Goal: Task Accomplishment & Management: Manage account settings

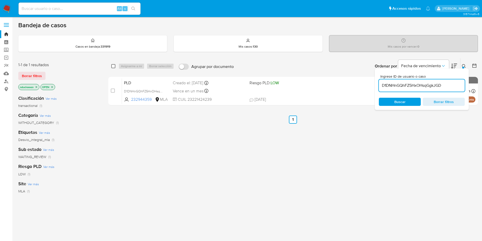
click at [113, 64] on input "checkbox" at bounding box center [113, 66] width 4 height 4
checkbox input "true"
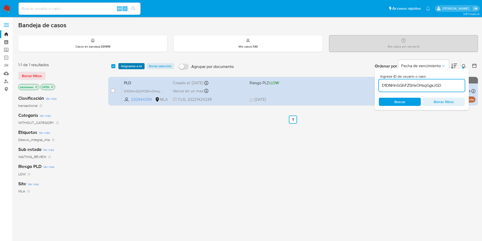
click at [132, 66] on span "Asignarme a mí" at bounding box center [131, 66] width 21 height 5
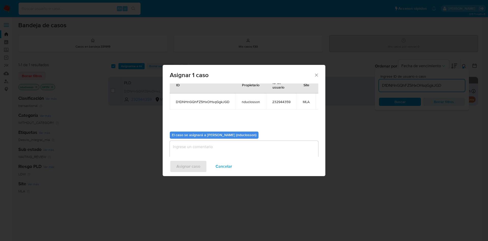
scroll to position [32, 0]
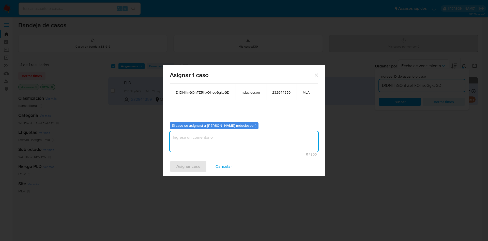
click at [205, 131] on textarea "assign-modal" at bounding box center [244, 141] width 148 height 20
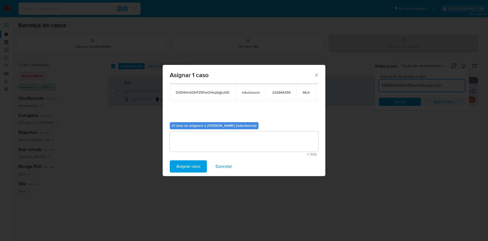
click at [186, 169] on span "Asignar caso" at bounding box center [188, 166] width 24 height 11
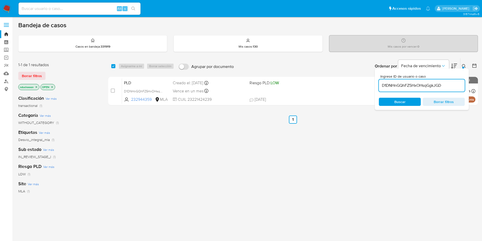
click at [112, 64] on div "select-all-cases-checkbox" at bounding box center [113, 66] width 4 height 5
click at [116, 65] on div "select-all-cases-checkbox" at bounding box center [114, 66] width 6 height 6
drag, startPoint x: 110, startPoint y: 65, endPoint x: 117, endPoint y: 67, distance: 7.6
click at [114, 65] on div "select-all-cases-checkbox Asignarme a mí Borrar selección Agrupar por documento…" at bounding box center [293, 66] width 370 height 16
drag, startPoint x: 117, startPoint y: 67, endPoint x: 111, endPoint y: 67, distance: 6.6
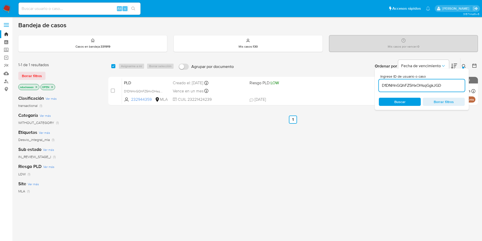
click at [116, 67] on div "select-all-cases-checkbox Asignarme a mí Borrar selección" at bounding box center [143, 66] width 65 height 6
click at [111, 67] on div "select-all-cases-checkbox Asignarme a mí Borrar selección Agrupar por documento…" at bounding box center [293, 66] width 370 height 16
click at [111, 67] on input "checkbox" at bounding box center [113, 66] width 4 height 4
checkbox input "true"
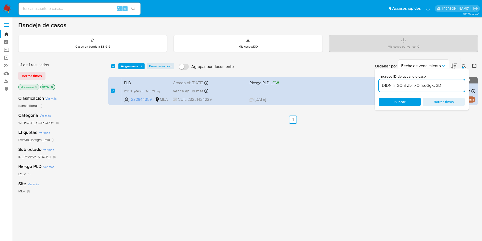
click at [128, 62] on div "select-all-cases-checkbox Asignarme a mí Borrar selección Agrupar por documento…" at bounding box center [293, 66] width 370 height 16
click at [134, 65] on span "Asignarme a mí" at bounding box center [131, 66] width 21 height 5
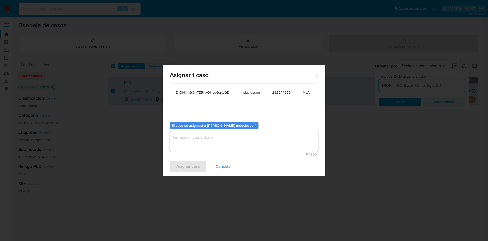
click at [228, 135] on textarea "assign-modal" at bounding box center [244, 141] width 148 height 20
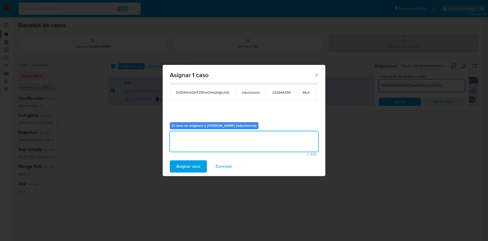
click at [188, 161] on span "Asignar caso" at bounding box center [188, 166] width 24 height 11
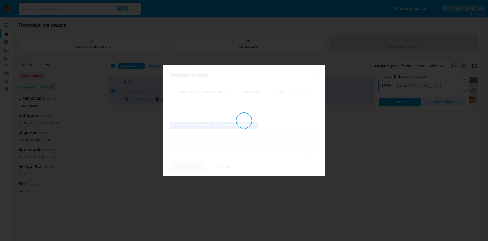
scroll to position [31, 0]
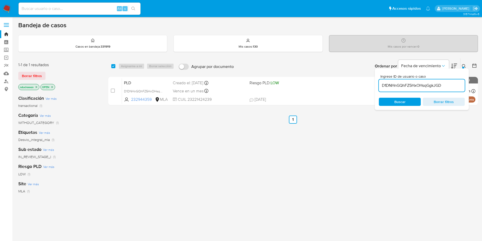
click at [396, 86] on input "D1DNHnGQhFZ5HxOHsqGgkJGD" at bounding box center [422, 85] width 86 height 7
paste input "JNUrgCGigei3tQVz90mk5p4h"
type input "JNUrgCGigei3tQVz90mk5p4h"
click at [392, 103] on span "Buscar" at bounding box center [400, 101] width 35 height 7
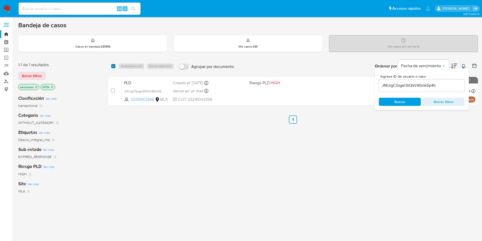
click at [114, 67] on input "checkbox" at bounding box center [113, 66] width 4 height 4
checkbox input "true"
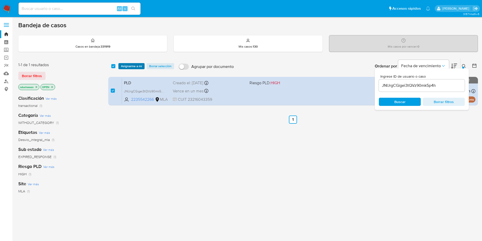
click at [132, 68] on span "Asignarme a mí" at bounding box center [131, 66] width 21 height 5
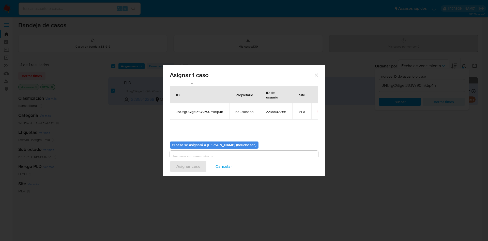
scroll to position [26, 0]
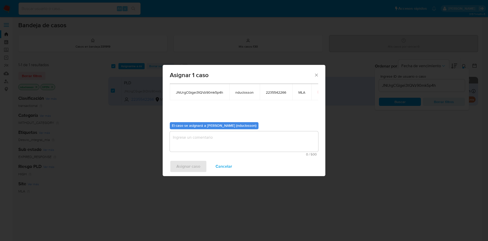
click at [189, 142] on textarea "assign-modal" at bounding box center [244, 141] width 148 height 20
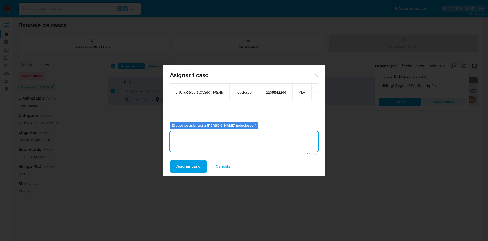
click at [183, 161] on span "Asignar caso" at bounding box center [188, 166] width 24 height 11
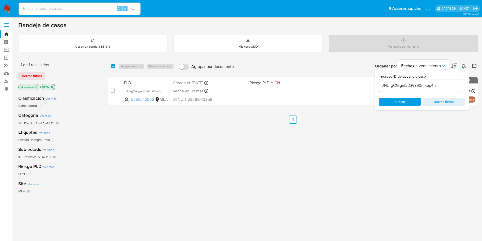
click at [406, 91] on div "JNUrgCGigei3tQVz90mk5p4h" at bounding box center [422, 85] width 86 height 12
click at [406, 84] on input "JNUrgCGigei3tQVz90mk5p4h" at bounding box center [422, 85] width 86 height 7
paste input "mnUXsOn4UzVY3Z24V9eGwmzu"
type input "mnUXsOn4UzVY3Z24V9eGwmzu"
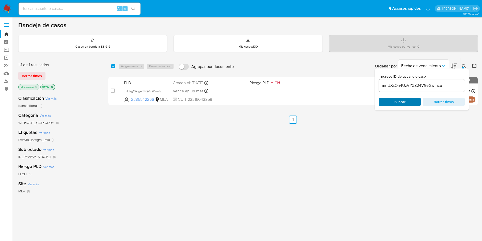
click at [397, 103] on div "Buscar Borrar filtros" at bounding box center [422, 102] width 86 height 8
click at [111, 65] on input "checkbox" at bounding box center [113, 66] width 4 height 4
checkbox input "true"
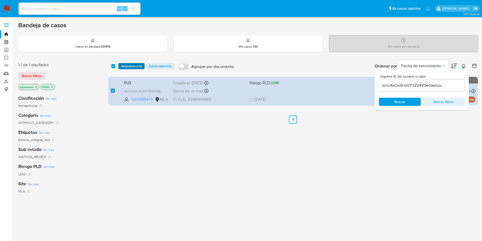
click at [124, 65] on span "Asignarme a mí" at bounding box center [131, 66] width 21 height 5
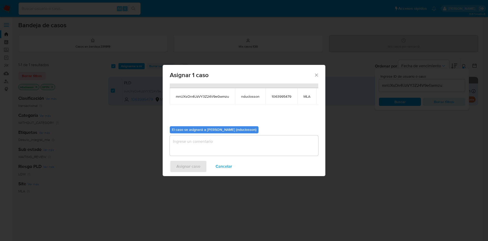
scroll to position [32, 0]
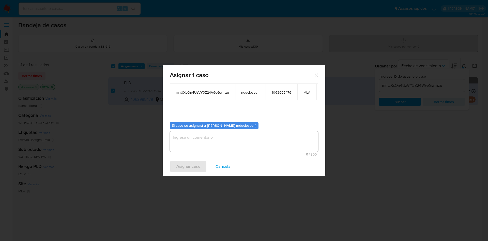
click at [179, 133] on textarea "assign-modal" at bounding box center [244, 141] width 148 height 20
click at [186, 167] on span "Asignar caso" at bounding box center [188, 166] width 24 height 11
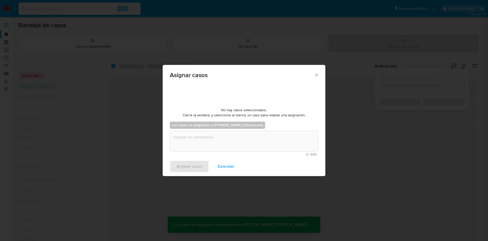
scroll to position [31, 0]
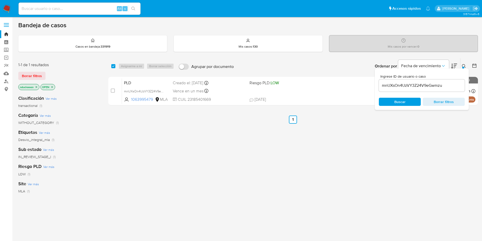
click at [115, 68] on div "select-all-cases-checkbox" at bounding box center [113, 66] width 4 height 5
click at [113, 66] on input "checkbox" at bounding box center [113, 66] width 4 height 4
checkbox input "true"
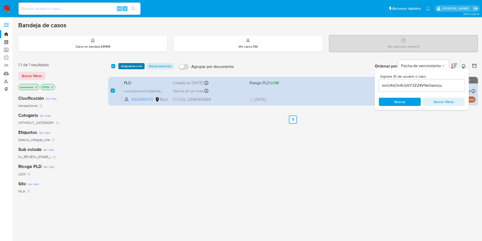
click at [120, 66] on button "Asignarme a mí" at bounding box center [131, 66] width 26 height 6
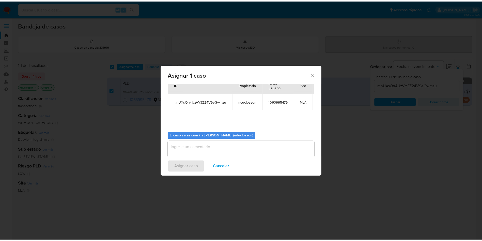
scroll to position [32, 0]
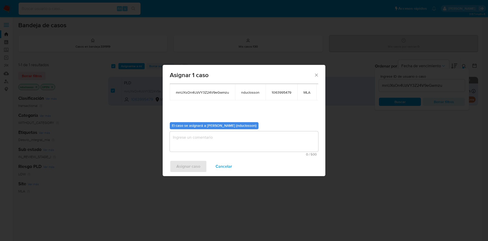
click at [217, 131] on textarea "assign-modal" at bounding box center [244, 141] width 148 height 20
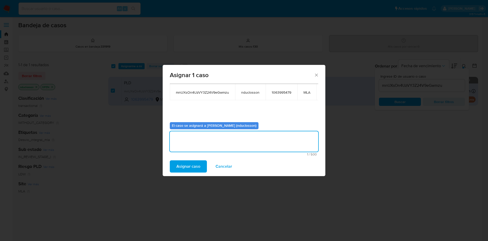
click at [191, 164] on span "Asignar caso" at bounding box center [188, 166] width 24 height 11
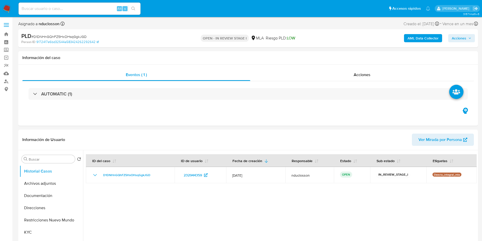
select select "10"
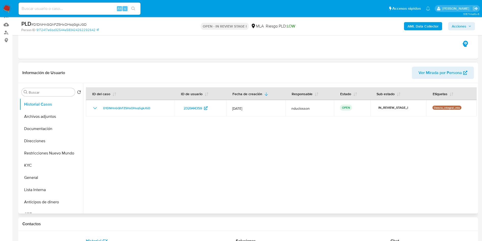
scroll to position [76, 0]
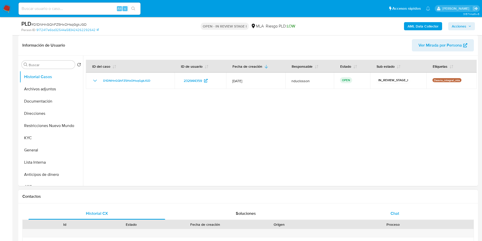
click at [397, 212] on span "Chat" at bounding box center [395, 213] width 9 height 6
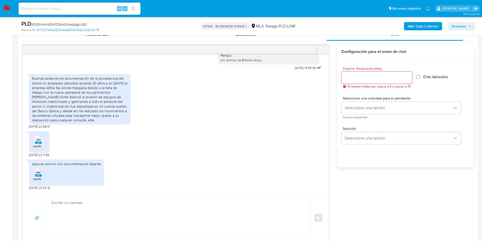
scroll to position [267, 0]
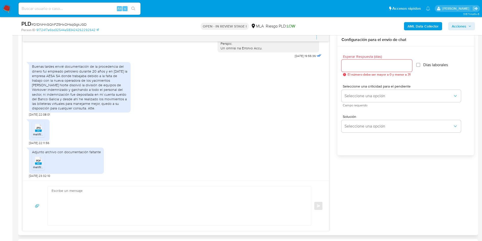
click at [117, 202] on textarea at bounding box center [178, 205] width 253 height 39
paste textarea "Hola, ¡Muchas gracias por tu respuesta! Confirmamos la recepción de la document…"
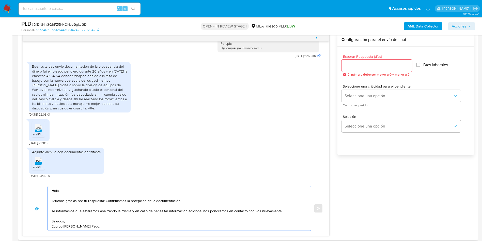
type textarea "Hola, ¡Muchas gracias por tu respuesta! Confirmamos la recepción de la document…"
drag, startPoint x: 356, startPoint y: 60, endPoint x: 358, endPoint y: 64, distance: 4.0
click at [356, 63] on div at bounding box center [377, 65] width 71 height 12
click at [358, 64] on input "Esperar Respuesta (días)" at bounding box center [377, 65] width 71 height 7
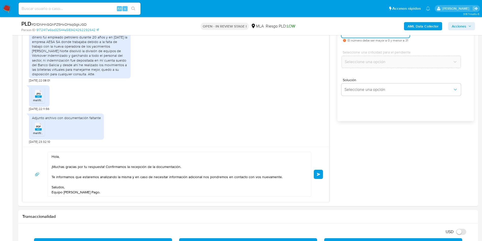
scroll to position [381, 0]
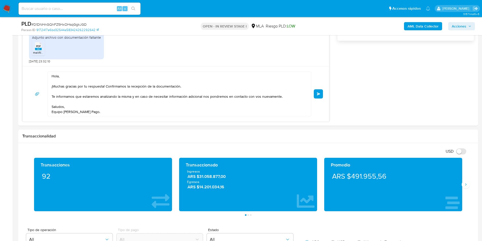
type input "0"
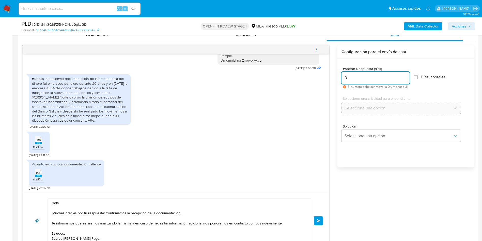
scroll to position [305, 0]
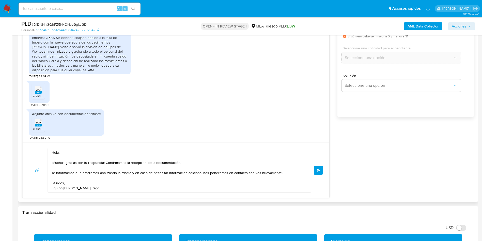
click at [320, 169] on span "Enviar" at bounding box center [319, 170] width 4 height 3
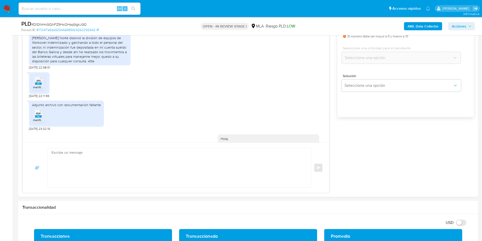
scroll to position [337, 0]
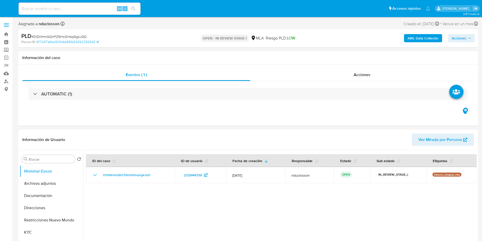
select select "10"
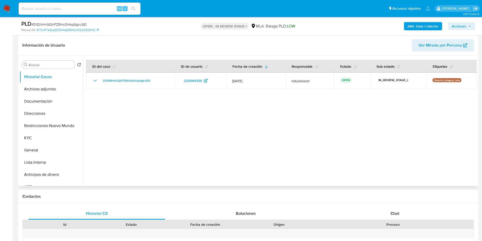
scroll to position [114, 0]
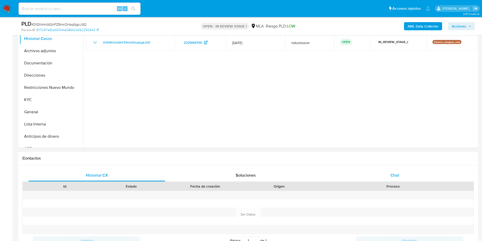
drag, startPoint x: 391, startPoint y: 166, endPoint x: 388, endPoint y: 178, distance: 12.2
click at [391, 166] on div "Historial CX Soluciones Chat Id Estado Fecha de creación Origen Proceso Anterio…" at bounding box center [248, 214] width 460 height 98
drag, startPoint x: 388, startPoint y: 178, endPoint x: 385, endPoint y: 174, distance: 4.7
click at [386, 176] on div "Chat" at bounding box center [395, 175] width 137 height 12
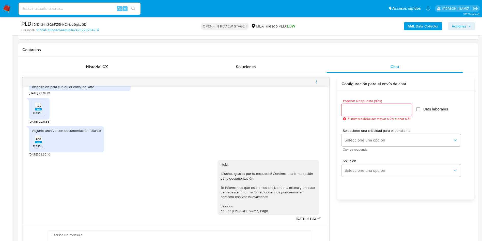
scroll to position [267, 0]
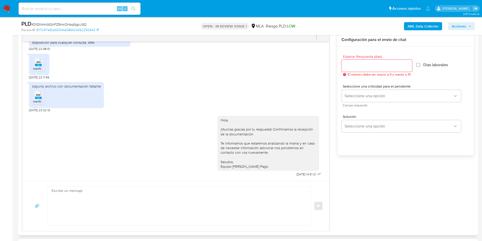
click at [315, 41] on span "menu-action" at bounding box center [317, 37] width 5 height 12
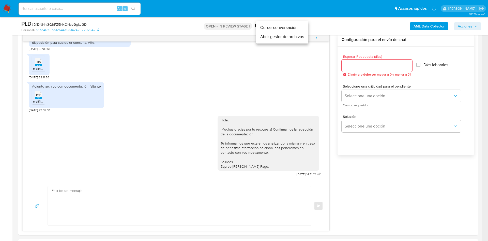
click at [284, 26] on li "Cerrar conversación" at bounding box center [282, 27] width 52 height 9
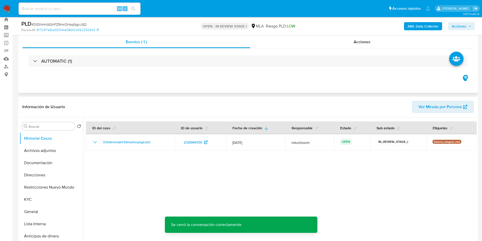
scroll to position [0, 0]
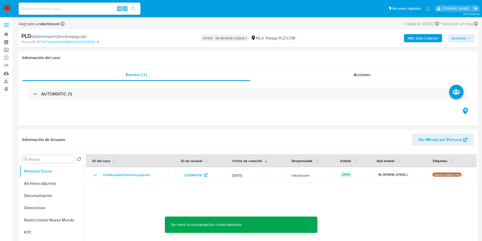
click at [457, 37] on span "Acciones" at bounding box center [459, 38] width 14 height 8
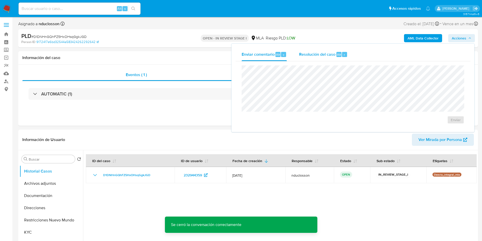
click at [340, 51] on div "Resolución del caso Alt r" at bounding box center [323, 54] width 49 height 13
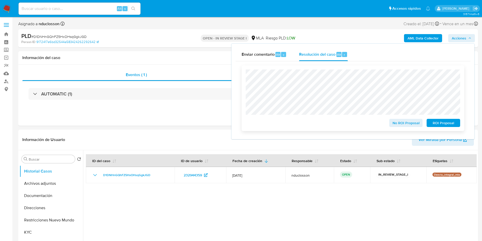
click at [393, 126] on span "No ROI Proposal" at bounding box center [406, 122] width 26 height 7
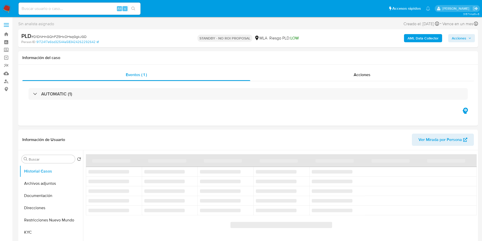
click at [54, 15] on div "Alt s" at bounding box center [80, 9] width 122 height 14
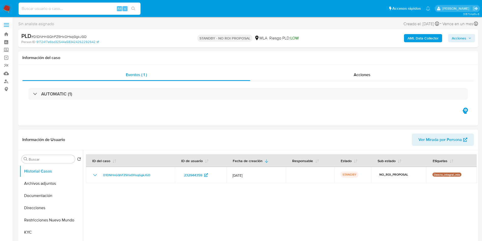
click at [56, 5] on input at bounding box center [80, 8] width 122 height 7
paste input "JNUrgCGigei3tQVz90mk5p4h"
type input "JNUrgCGigei3tQVz90mk5p4h"
select select "10"
type input "JNUrgCGigei3tQVz90mk5p4h"
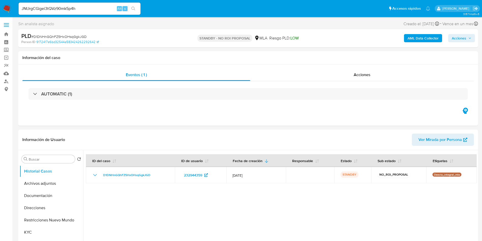
click at [135, 11] on button "search-icon" at bounding box center [133, 8] width 10 height 7
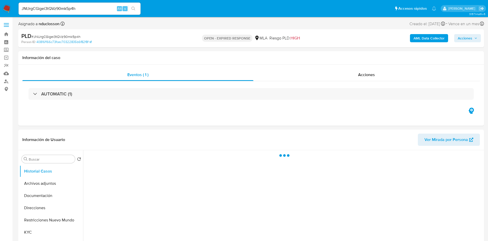
select select "10"
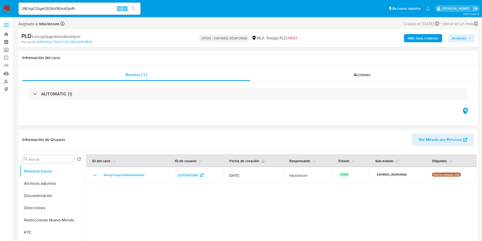
click at [457, 37] on span "Acciones" at bounding box center [459, 38] width 14 height 8
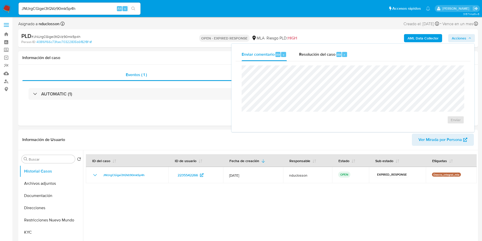
click at [457, 37] on span "Acciones" at bounding box center [459, 38] width 14 height 8
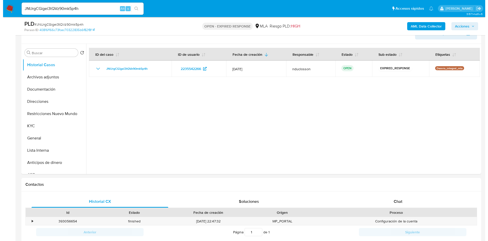
scroll to position [76, 0]
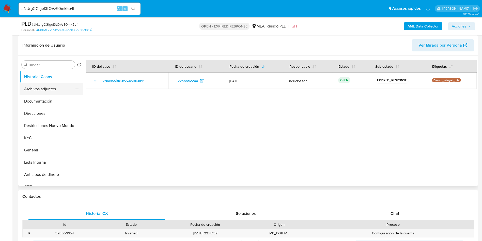
click at [44, 92] on button "Archivos adjuntos" at bounding box center [49, 89] width 59 height 12
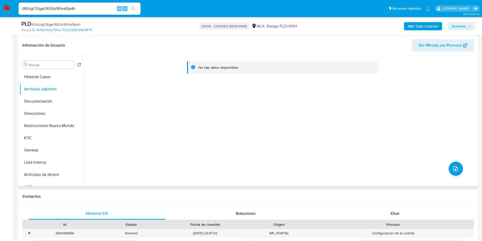
click at [269, 80] on div "No hay datos disponibles" at bounding box center [281, 70] width 383 height 20
click at [450, 168] on button "upload-file" at bounding box center [456, 168] width 14 height 14
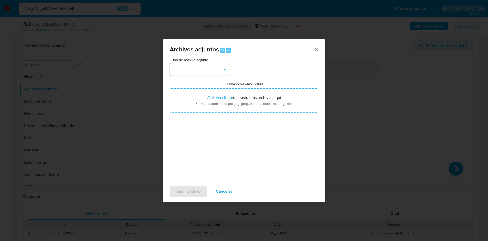
click at [318, 48] on icon "Cerrar" at bounding box center [316, 49] width 5 height 5
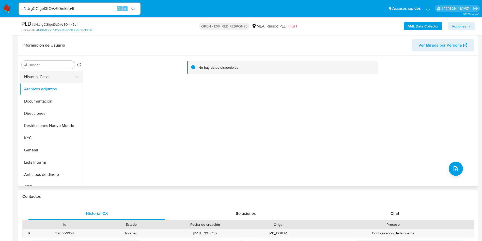
click at [54, 77] on button "Historial Casos" at bounding box center [49, 77] width 59 height 12
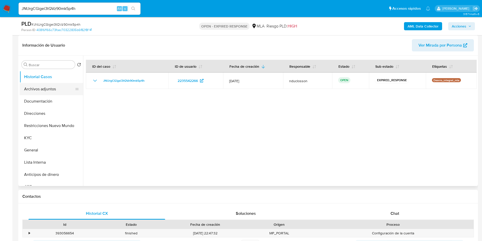
click at [54, 87] on button "Archivos adjuntos" at bounding box center [49, 89] width 59 height 12
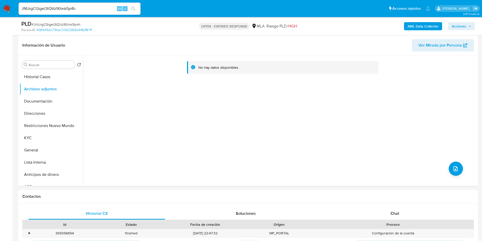
click at [413, 29] on b "AML Data Collector" at bounding box center [423, 26] width 31 height 8
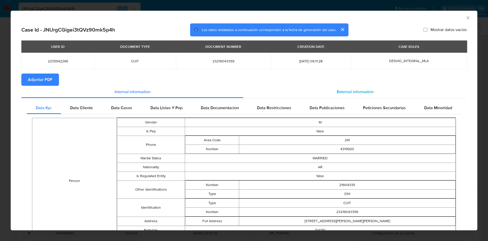
click at [350, 92] on span "External information" at bounding box center [355, 92] width 37 height 6
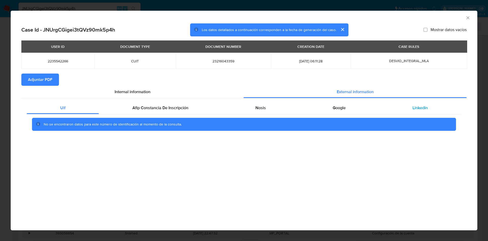
click at [427, 107] on span "Linkedin" at bounding box center [420, 108] width 15 height 6
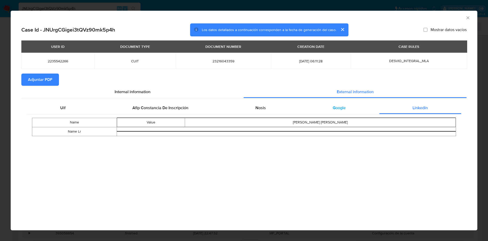
click at [346, 112] on div "Google" at bounding box center [339, 108] width 80 height 12
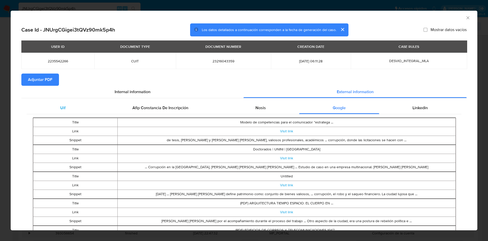
click at [80, 103] on div "Uif" at bounding box center [63, 108] width 72 height 12
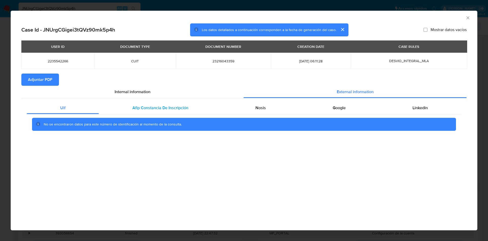
click at [133, 105] on span "Afip Constancia De Inscripción" at bounding box center [160, 108] width 56 height 6
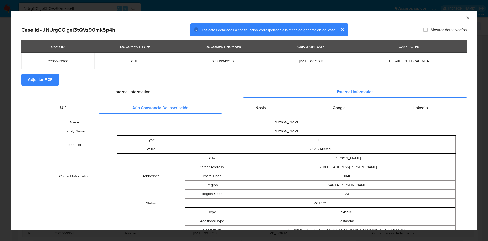
click at [254, 110] on div "Nosis" at bounding box center [260, 108] width 77 height 12
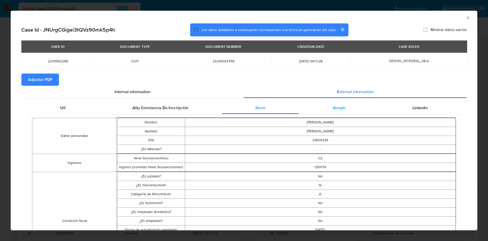
click at [327, 108] on div "Google" at bounding box center [339, 108] width 80 height 12
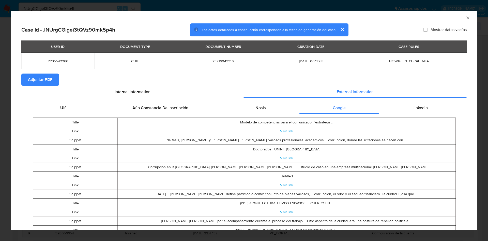
click at [260, 101] on div "Uif Afip Constancia De Inscripción Nosis Google Linkedin Title Modelo de compet…" at bounding box center [243, 179] width 445 height 162
click at [260, 106] on span "Nosis" at bounding box center [261, 108] width 10 height 6
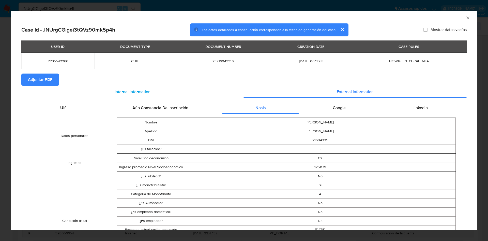
click at [138, 93] on span "Internal information" at bounding box center [133, 92] width 36 height 6
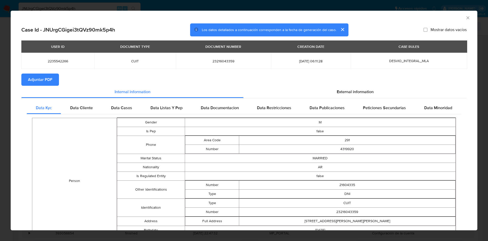
scroll to position [37, 0]
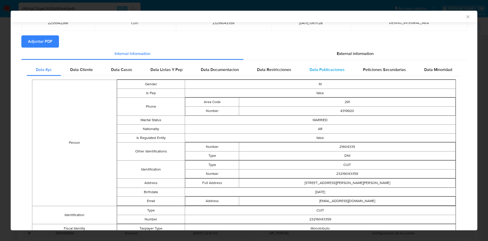
click at [317, 64] on div "Data Publicaciones" at bounding box center [327, 70] width 53 height 12
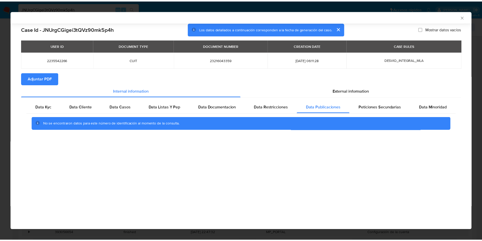
scroll to position [0, 0]
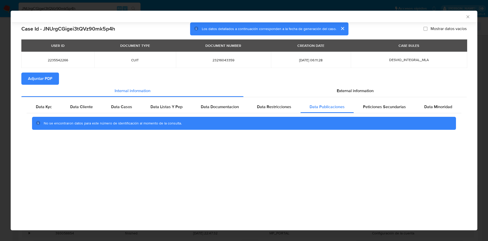
click at [321, 56] on td "2025-07-12 06:11:28" at bounding box center [311, 60] width 80 height 16
drag, startPoint x: 325, startPoint y: 81, endPoint x: 326, endPoint y: 86, distance: 5.2
click at [325, 81] on section "Adjuntar PDF" at bounding box center [243, 78] width 445 height 12
click at [326, 86] on div "External information" at bounding box center [355, 91] width 223 height 12
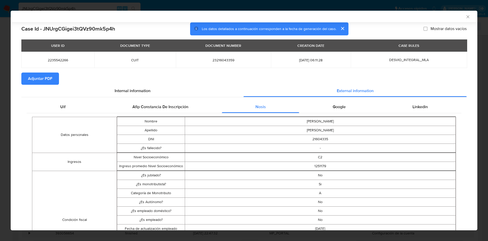
click at [466, 18] on icon "Cerrar ventana" at bounding box center [468, 16] width 5 height 5
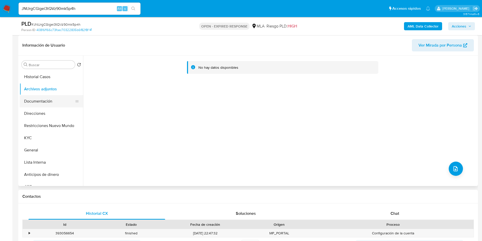
drag, startPoint x: 57, startPoint y: 103, endPoint x: 54, endPoint y: 100, distance: 4.7
click at [56, 102] on button "Documentación" at bounding box center [49, 101] width 59 height 12
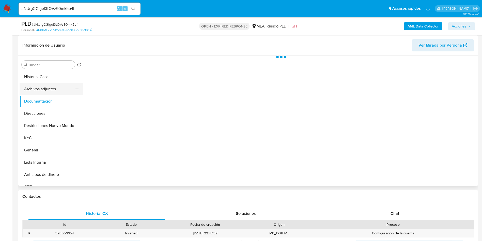
click at [48, 89] on button "Archivos adjuntos" at bounding box center [49, 89] width 59 height 12
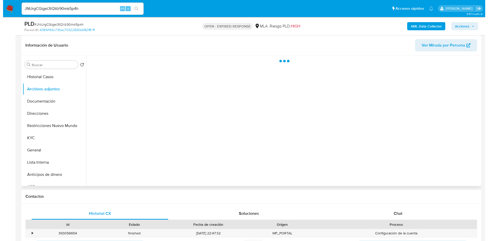
scroll to position [38, 0]
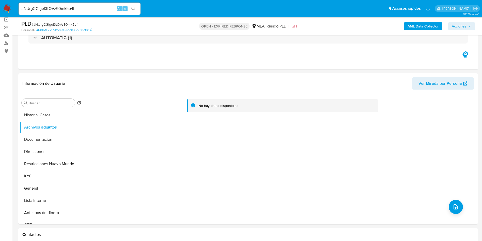
click at [426, 28] on b "AML Data Collector" at bounding box center [423, 26] width 31 height 8
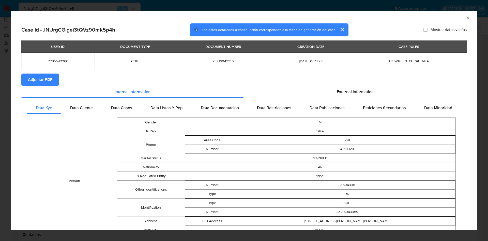
click at [55, 82] on button "Adjuntar PDF" at bounding box center [40, 79] width 38 height 12
click at [334, 95] on div "External information" at bounding box center [355, 92] width 223 height 12
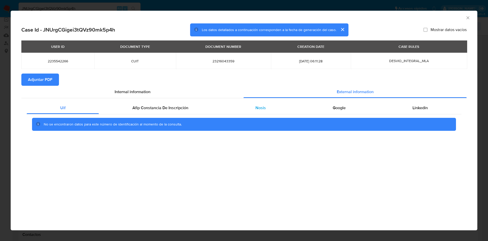
click at [262, 109] on span "Nosis" at bounding box center [261, 108] width 10 height 6
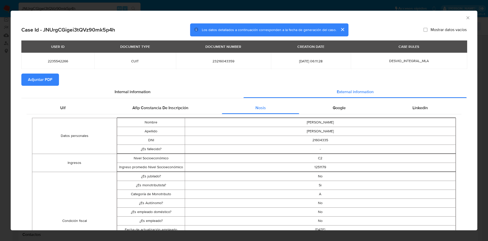
click at [181, 106] on span "Afip Constancia De Inscripción" at bounding box center [160, 108] width 56 height 6
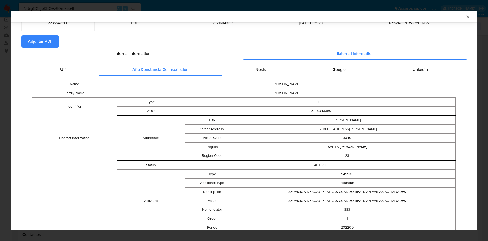
scroll to position [75, 0]
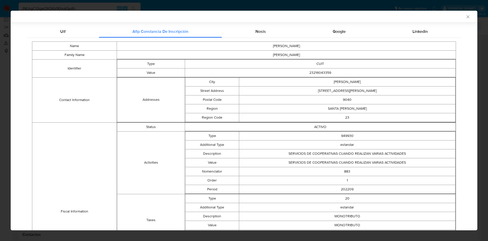
click at [465, 18] on div "AML Data Collector" at bounding box center [244, 17] width 467 height 12
click at [466, 18] on icon "Cerrar ventana" at bounding box center [468, 16] width 5 height 5
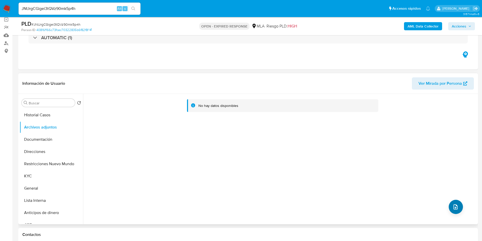
drag, startPoint x: 446, startPoint y: 208, endPoint x: 458, endPoint y: 210, distance: 11.8
click at [457, 210] on div "No hay datos disponibles" at bounding box center [280, 159] width 394 height 130
click at [458, 210] on button "upload-file" at bounding box center [456, 207] width 14 height 14
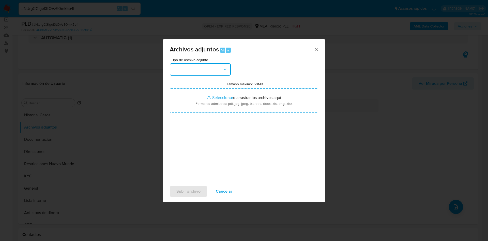
click at [184, 67] on button "button" at bounding box center [200, 69] width 61 height 12
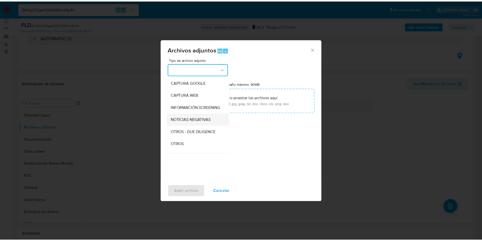
scroll to position [65, 0]
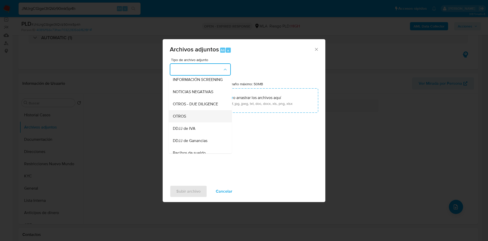
click at [178, 116] on div "OTROS" at bounding box center [199, 116] width 52 height 12
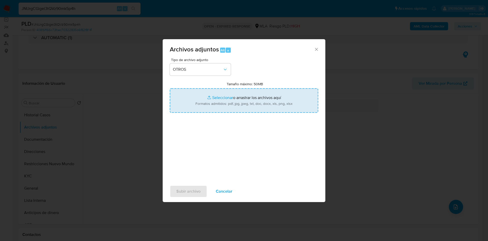
type input "C:\fakepath\2235542266 Movimientos.xlsx"
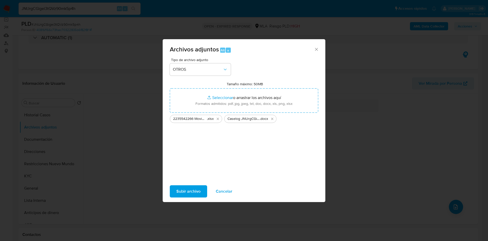
click at [189, 194] on span "Subir archivo" at bounding box center [188, 191] width 24 height 11
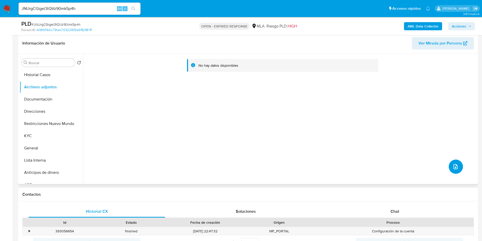
scroll to position [76, 0]
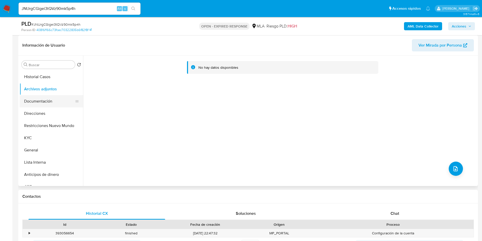
click at [51, 101] on button "Documentación" at bounding box center [49, 101] width 59 height 12
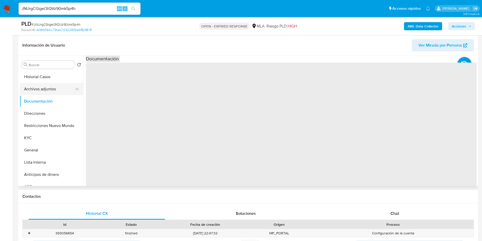
click at [48, 90] on button "Archivos adjuntos" at bounding box center [49, 89] width 59 height 12
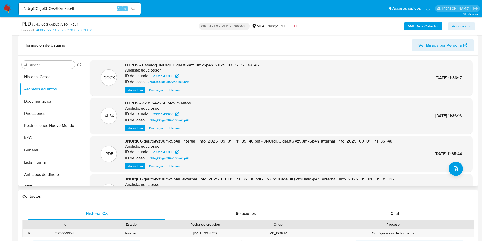
click at [304, 49] on header "Información de Usuario Ver Mirada por Persona" at bounding box center [248, 45] width 452 height 12
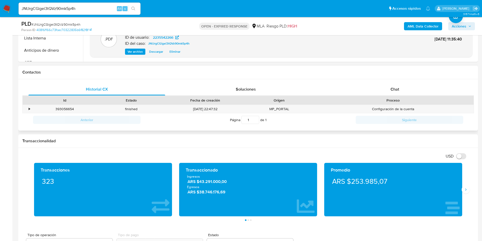
scroll to position [229, 0]
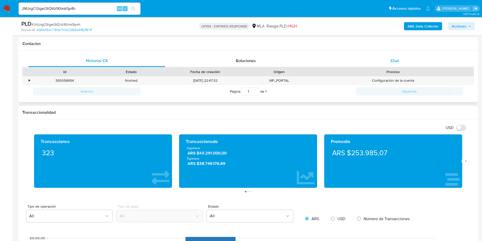
click at [396, 56] on div "Chat" at bounding box center [395, 61] width 137 height 12
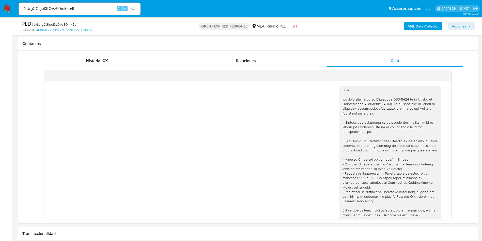
scroll to position [261, 0]
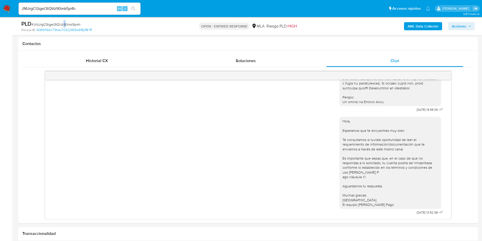
click at [65, 26] on span "# JNUrgCGigei3tQVz90mk5p4h" at bounding box center [56, 24] width 49 height 5
click at [63, 23] on span "# JNUrgCGigei3tQVz90mk5p4h" at bounding box center [56, 24] width 49 height 5
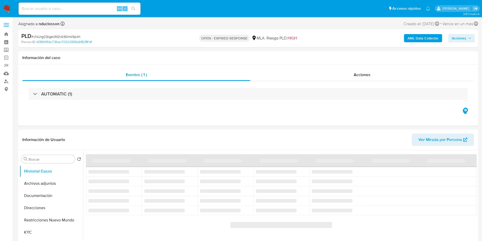
select select "10"
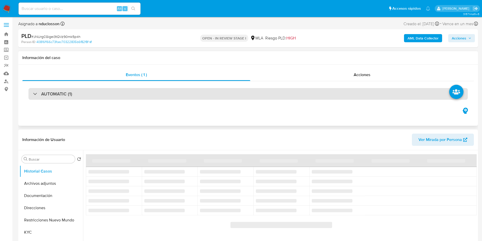
select select "10"
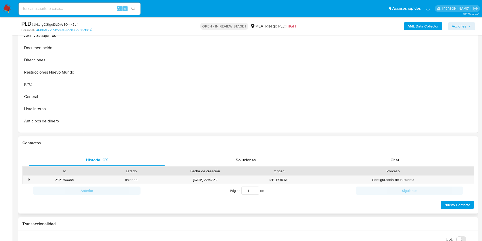
scroll to position [153, 0]
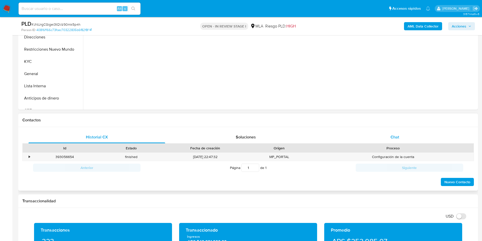
click at [390, 135] on div "Chat" at bounding box center [395, 137] width 137 height 12
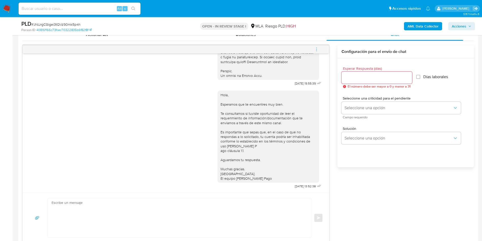
scroll to position [267, 0]
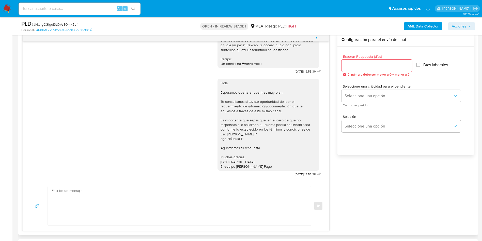
click at [318, 36] on icon "menu-action" at bounding box center [317, 37] width 5 height 5
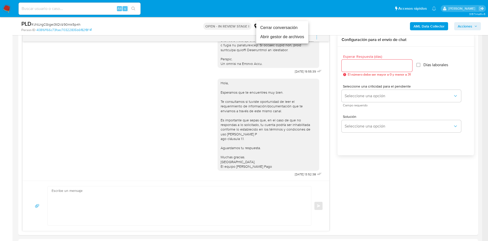
click at [292, 25] on li "Cerrar conversación" at bounding box center [282, 27] width 52 height 9
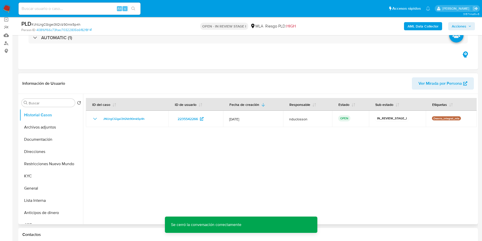
scroll to position [0, 0]
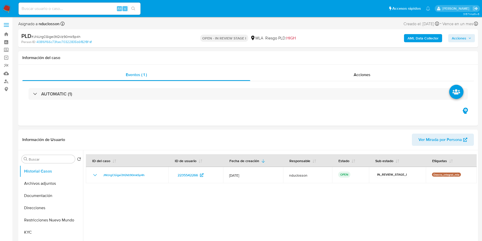
click at [460, 37] on span "Acciones" at bounding box center [459, 38] width 14 height 8
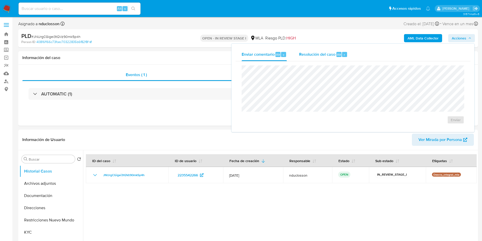
click at [312, 51] on span "Resolución del caso" at bounding box center [317, 54] width 36 height 6
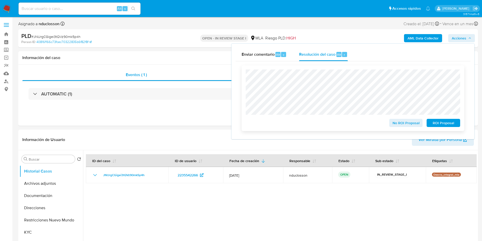
click at [394, 120] on span "No ROI Proposal" at bounding box center [406, 122] width 26 height 7
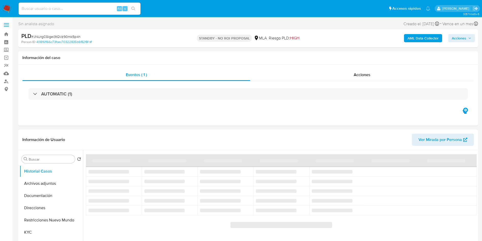
select select "10"
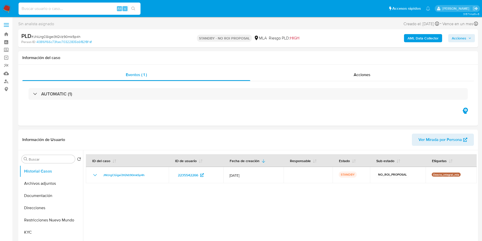
click at [44, 8] on input at bounding box center [80, 8] width 122 height 7
paste input "mnUXsOn4UzVY3Z24V9eGwmzu"
type input "mnUXsOn4UzVY3Z24V9eGwmzu"
click at [133, 7] on icon "search-icon" at bounding box center [133, 9] width 4 height 4
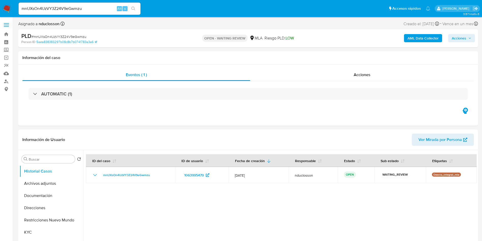
select select "10"
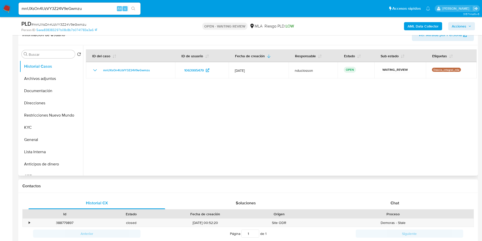
scroll to position [76, 0]
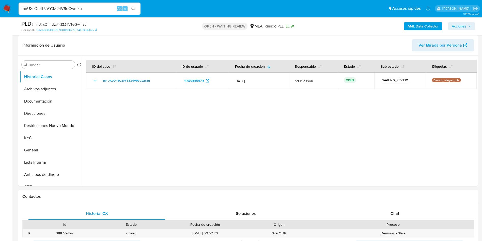
click at [72, 10] on input "mnUXsOn4UzVY3Z24V9eGwmzu" at bounding box center [80, 8] width 122 height 7
click at [132, 11] on button "search-icon" at bounding box center [133, 8] width 10 height 7
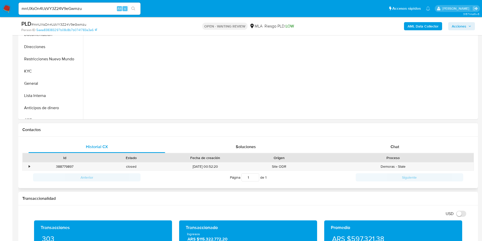
scroll to position [191, 0]
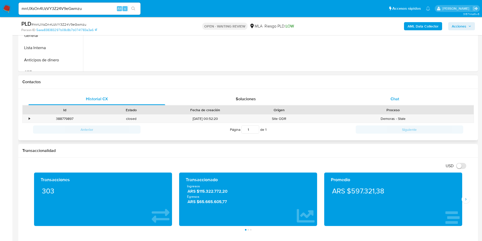
click at [367, 102] on div "Chat" at bounding box center [395, 99] width 137 height 12
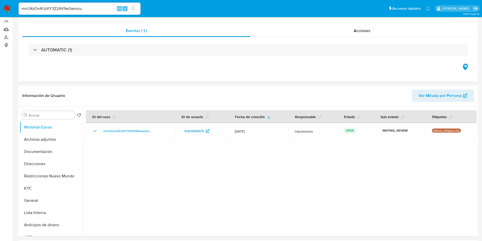
scroll to position [0, 0]
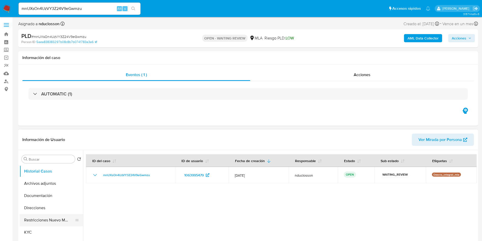
click at [40, 220] on button "Restricciones Nuevo Mundo" at bounding box center [49, 220] width 59 height 12
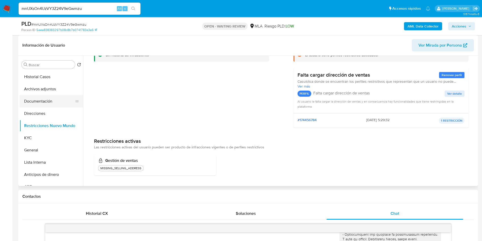
click at [43, 101] on button "Documentación" at bounding box center [49, 101] width 59 height 12
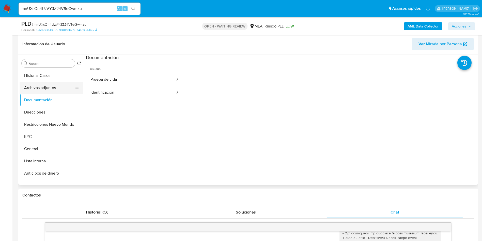
scroll to position [38, 0]
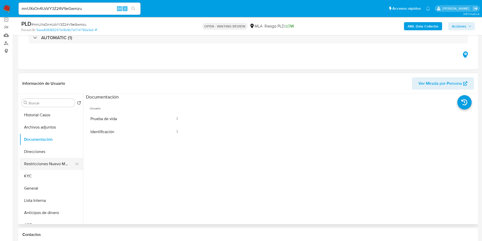
click at [42, 161] on button "Restricciones Nuevo Mundo" at bounding box center [49, 164] width 59 height 12
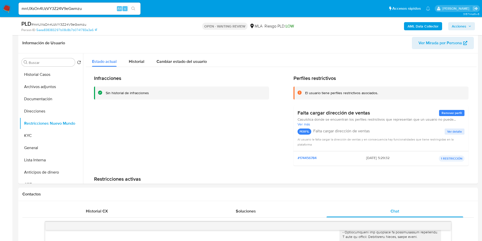
scroll to position [76, 0]
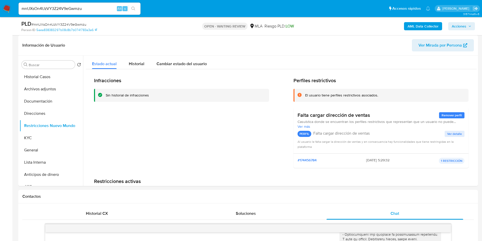
click at [67, 25] on span "# mnUXsOn4UzVY3Z24V9eGwmzu" at bounding box center [59, 24] width 55 height 5
copy span "mnUXsOn4UzVY3Z24V9eGwmzu"
click at [46, 86] on button "Archivos adjuntos" at bounding box center [49, 89] width 59 height 12
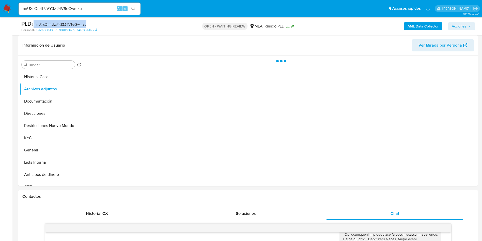
click at [414, 25] on b "AML Data Collector" at bounding box center [423, 26] width 31 height 8
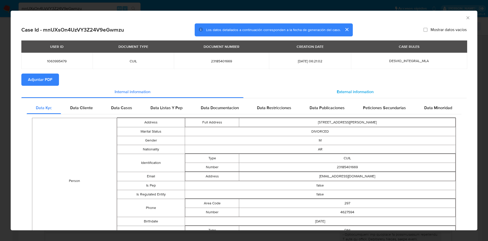
click at [337, 91] on span "External information" at bounding box center [355, 92] width 37 height 6
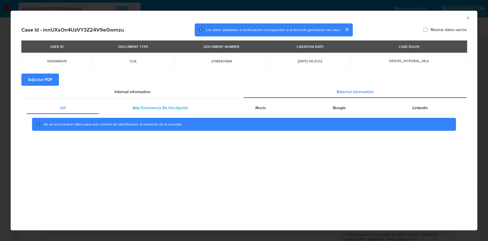
click at [178, 106] on span "Afip Constancia De Inscripción" at bounding box center [160, 108] width 56 height 6
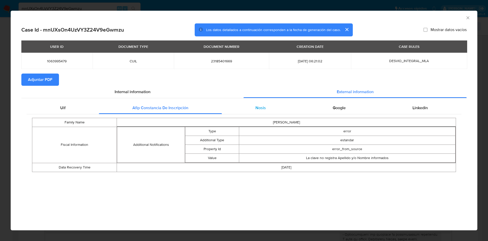
click at [250, 102] on div "Nosis" at bounding box center [260, 108] width 77 height 12
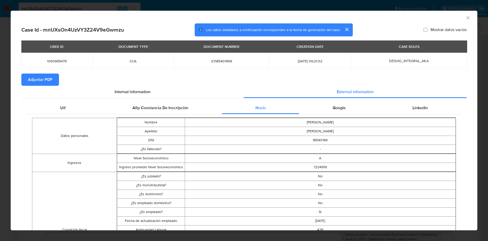
click at [55, 79] on button "Adjuntar PDF" at bounding box center [40, 79] width 38 height 12
drag, startPoint x: 461, startPoint y: 18, endPoint x: 349, endPoint y: 71, distance: 123.7
click at [466, 18] on icon "Cerrar ventana" at bounding box center [468, 17] width 5 height 5
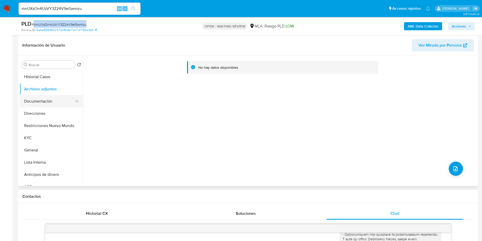
click at [43, 99] on button "Documentación" at bounding box center [49, 101] width 59 height 12
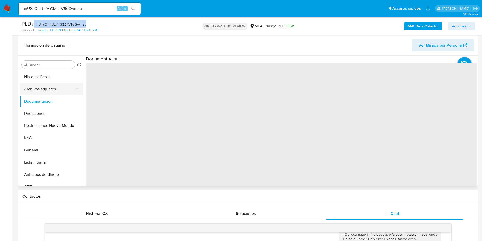
click at [41, 93] on button "Archivos adjuntos" at bounding box center [49, 89] width 59 height 12
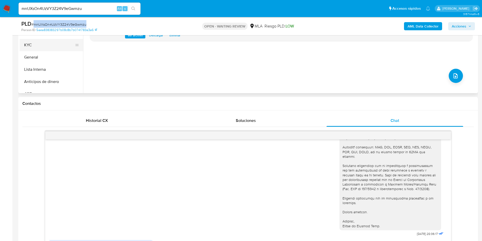
scroll to position [114, 0]
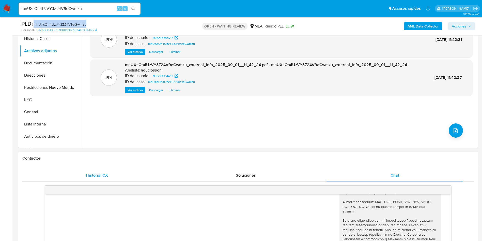
click at [105, 178] on div "Historial CX" at bounding box center [96, 175] width 137 height 12
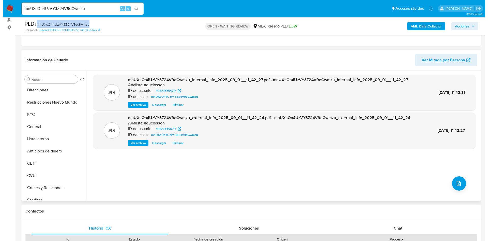
scroll to position [76, 0]
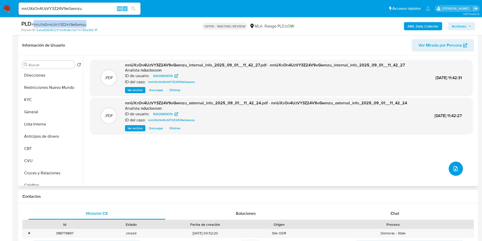
click at [457, 171] on button "upload-file" at bounding box center [456, 168] width 14 height 14
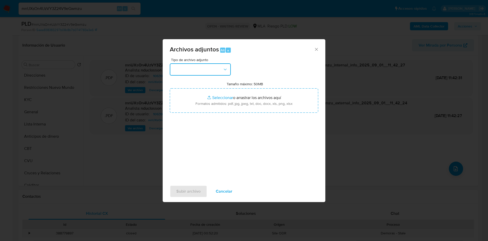
click at [198, 72] on button "button" at bounding box center [200, 69] width 61 height 12
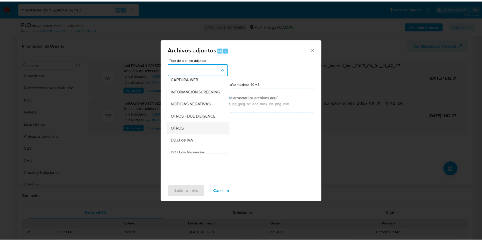
scroll to position [65, 0]
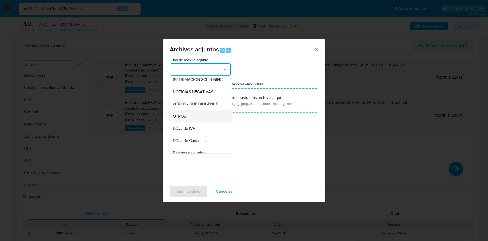
click at [189, 118] on div "OTROS" at bounding box center [199, 116] width 52 height 12
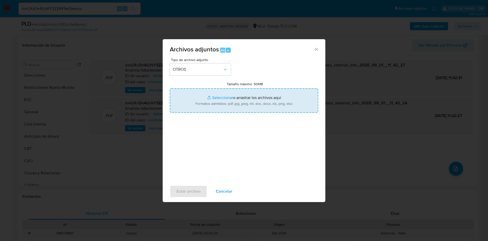
type input "C:\fakepath\Caselog mnUXsOn4UzVY3Z24V9eGwmzu_2025_07_17_20_50_23.docx"
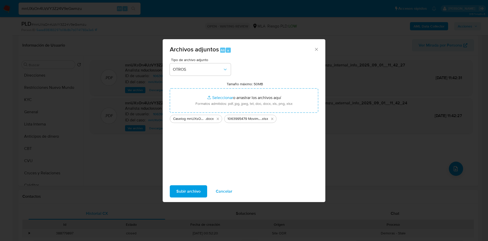
click at [196, 189] on span "Subir archivo" at bounding box center [188, 191] width 24 height 11
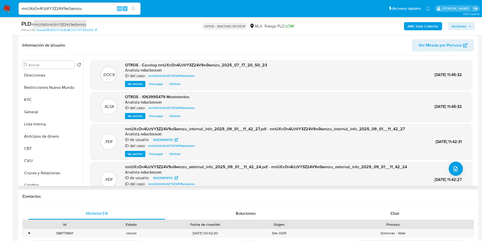
scroll to position [16, 0]
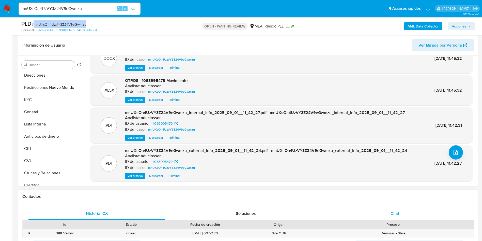
click at [369, 208] on div "Chat" at bounding box center [395, 213] width 137 height 12
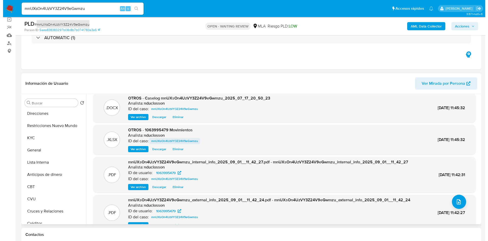
scroll to position [0, 0]
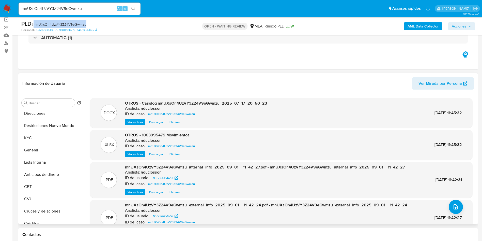
click at [176, 123] on span "Eliminar" at bounding box center [175, 121] width 11 height 5
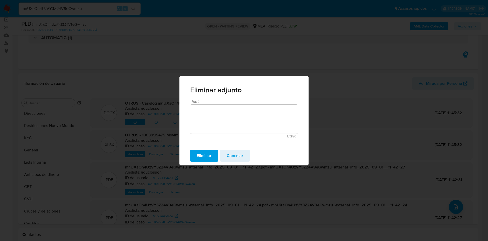
click at [208, 151] on span "Eliminar" at bounding box center [204, 155] width 15 height 11
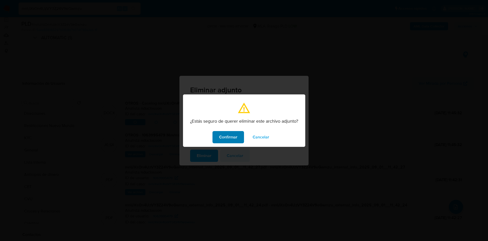
click at [220, 133] on span "Confirmar" at bounding box center [228, 136] width 18 height 11
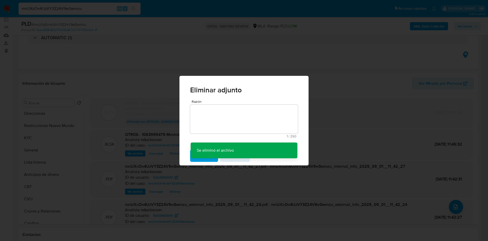
click at [319, 49] on div "Eliminar adjunto Razón 1 / 250 249 caracteres restantes Se eliminó el archivo S…" at bounding box center [244, 120] width 488 height 241
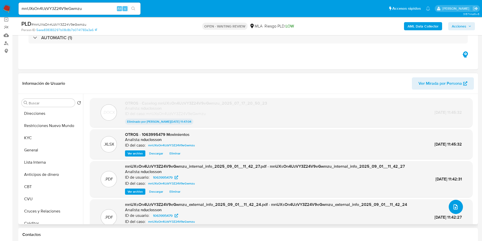
click at [454, 210] on button "upload-file" at bounding box center [456, 207] width 14 height 14
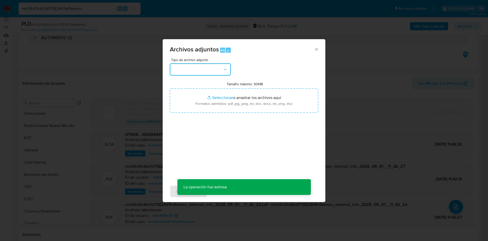
click at [215, 74] on button "button" at bounding box center [200, 69] width 61 height 12
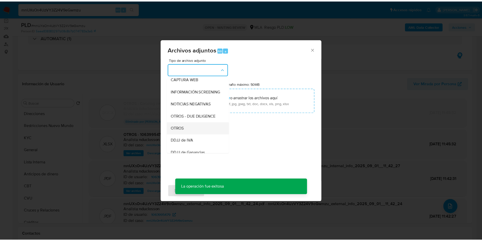
scroll to position [65, 0]
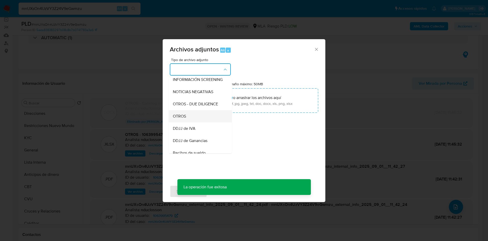
click at [186, 122] on div "OTROS" at bounding box center [199, 116] width 52 height 12
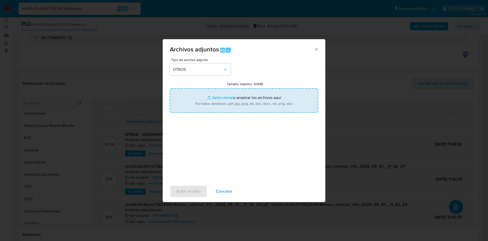
type input "C:\fakepath\Caselog mnUXsOn4UzVY3Z24V9eGwmzu V2.docx"
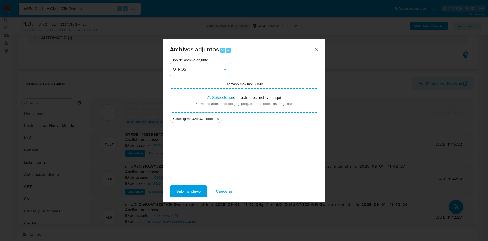
click at [214, 150] on div "Tipo de archivo adjunto OTROS Tamaño máximo: 50MB Seleccionar archivos Seleccio…" at bounding box center [244, 118] width 148 height 120
click at [189, 191] on span "Subir archivo" at bounding box center [188, 191] width 24 height 11
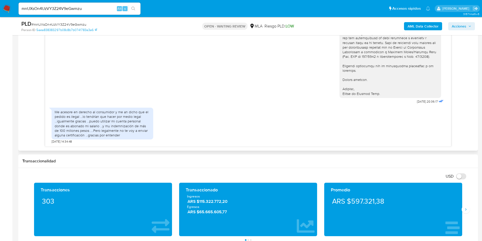
scroll to position [305, 0]
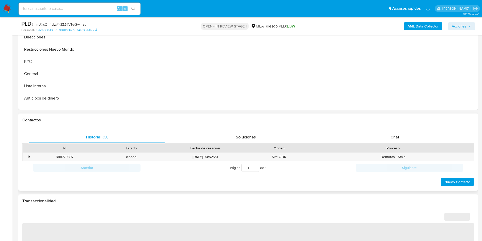
select select "10"
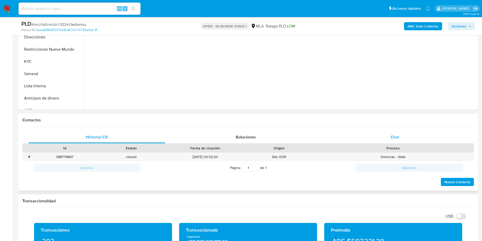
click at [386, 137] on div "Chat" at bounding box center [395, 137] width 137 height 12
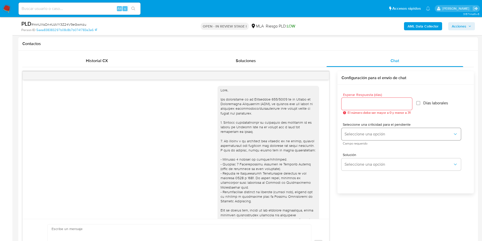
scroll to position [602, 0]
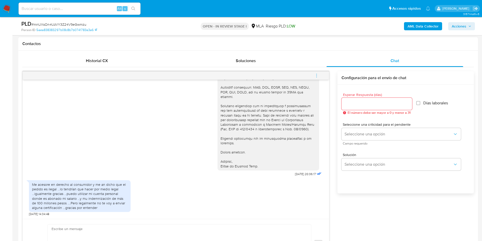
click at [361, 103] on input "Esperar Respuesta (días)" at bounding box center [377, 103] width 71 height 7
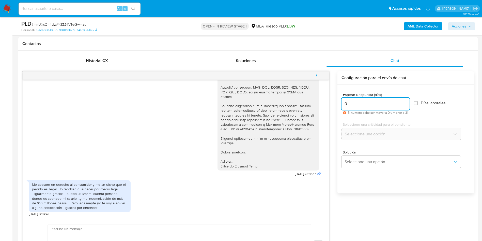
type input "0"
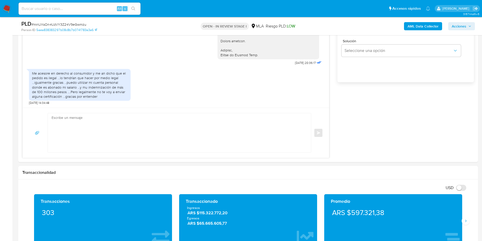
scroll to position [343, 0]
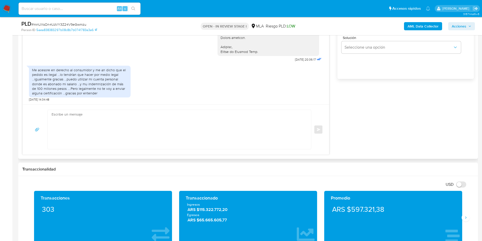
click at [166, 141] on textarea at bounding box center [178, 129] width 253 height 39
paste textarea "Hola, Muchas gracias por la respuesta. Analizamos tu caso y notamos que la info…"
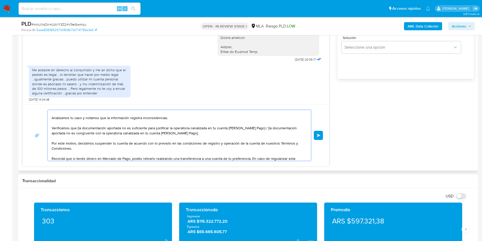
scroll to position [0, 0]
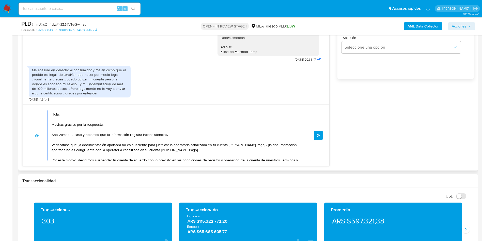
drag, startPoint x: 225, startPoint y: 141, endPoint x: 255, endPoint y: 144, distance: 30.2
click at [255, 144] on textarea "Hola, Muchas gracias por la respuesta. Analizamos tu caso y notamos que la info…" at bounding box center [178, 135] width 253 height 51
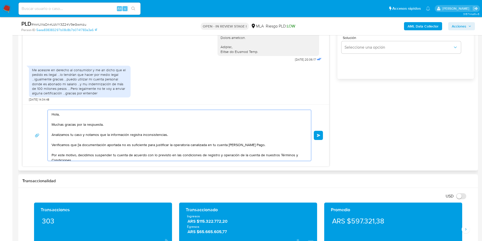
drag, startPoint x: 77, startPoint y: 144, endPoint x: 125, endPoint y: 150, distance: 48.4
click at [82, 145] on textarea "Hola, Muchas gracias por la respuesta. Analizamos tu caso y notamos que la info…" at bounding box center [178, 135] width 253 height 51
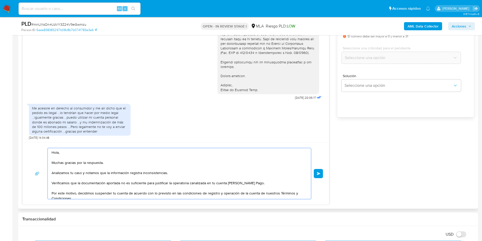
click at [90, 181] on textarea "Hola, Muchas gracias por la respuesta. Analizamos tu caso y notamos que la info…" at bounding box center [178, 173] width 253 height 51
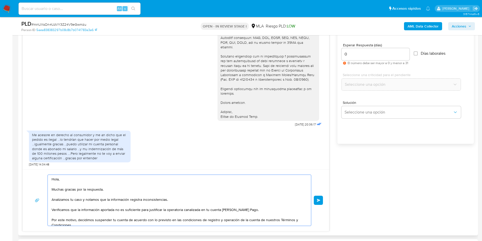
scroll to position [267, 0]
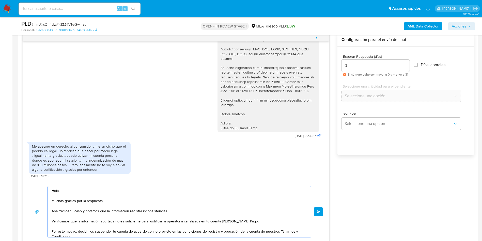
type textarea "Hola, Muchas gracias por la respuesta. Analizamos tu caso y notamos que la info…"
click at [252, 192] on textarea "Hola, Muchas gracias por la respuesta. Analizamos tu caso y notamos que la info…" at bounding box center [178, 211] width 253 height 51
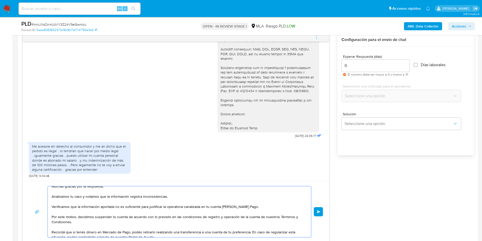
scroll to position [0, 0]
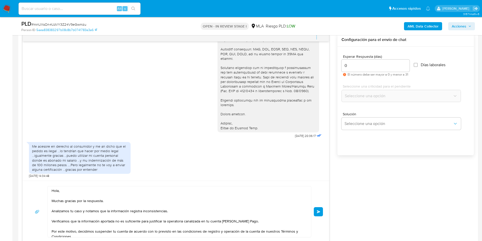
click at [317, 212] on span "Enviar" at bounding box center [319, 211] width 4 height 3
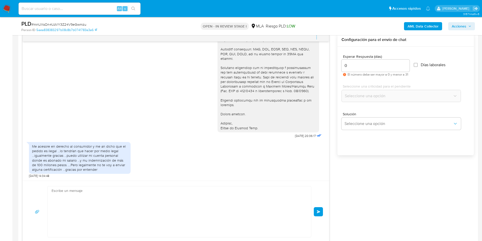
scroll to position [719, 0]
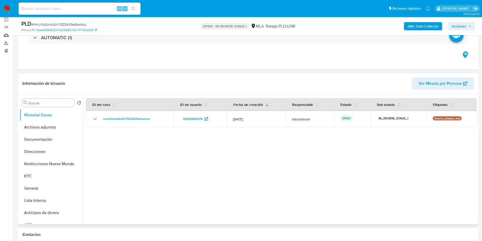
select select "10"
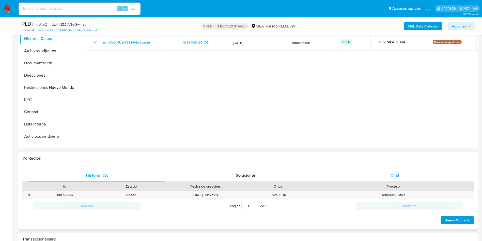
click at [386, 179] on div "Chat" at bounding box center [395, 175] width 137 height 12
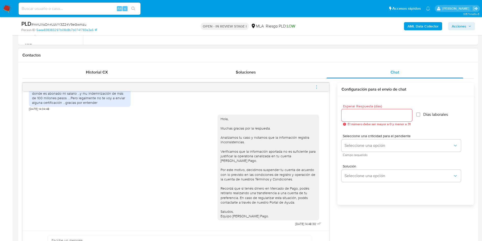
scroll to position [229, 0]
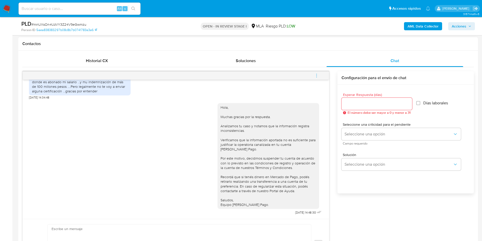
click at [321, 78] on button "menu-action" at bounding box center [316, 75] width 17 height 12
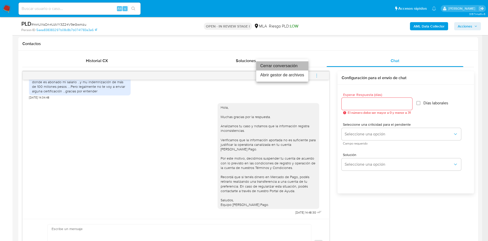
click at [289, 64] on li "Cerrar conversación" at bounding box center [282, 65] width 52 height 9
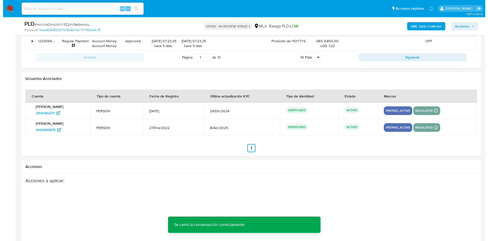
scroll to position [911, 0]
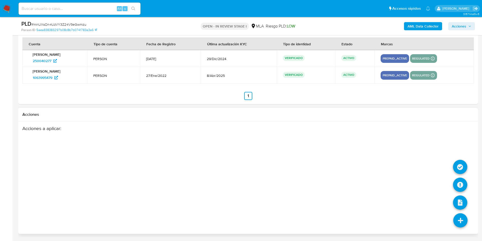
click at [457, 220] on icon at bounding box center [461, 220] width 14 height 14
click at [459, 182] on icon at bounding box center [460, 184] width 14 height 14
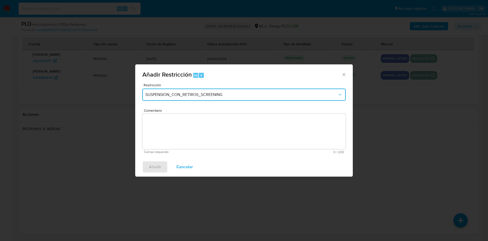
click at [221, 94] on span "SUSPENSION_CON_RETIROS_SCREENING" at bounding box center [241, 94] width 192 height 5
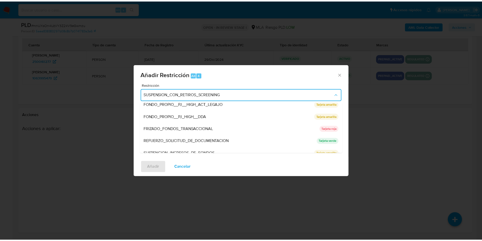
scroll to position [108, 0]
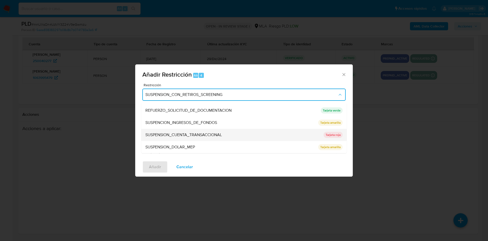
click at [201, 133] on span "SUSPENSION_CUENTA_TRANSACCIONAL" at bounding box center [183, 134] width 77 height 5
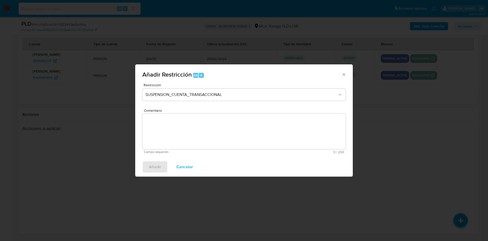
click at [201, 133] on textarea "Comentario" at bounding box center [243, 131] width 203 height 36
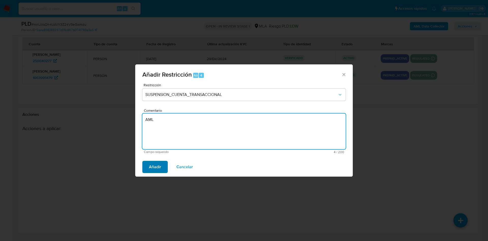
type textarea "AML"
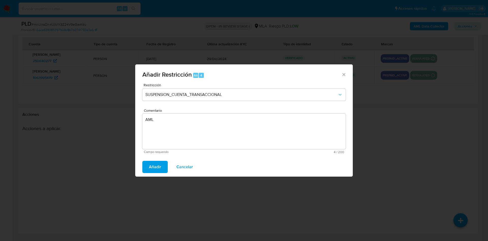
click at [162, 165] on button "Añadir" at bounding box center [154, 167] width 25 height 12
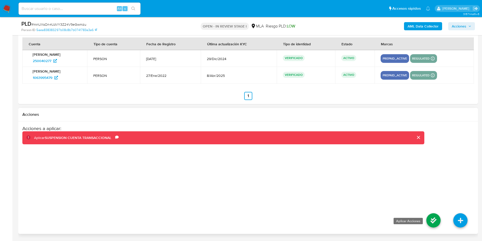
click at [429, 220] on icon at bounding box center [434, 220] width 14 height 14
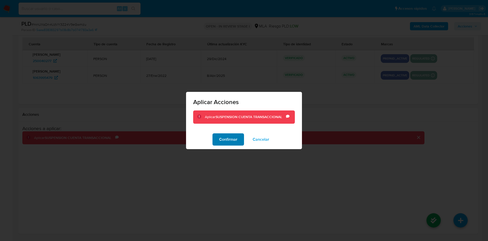
click at [220, 138] on span "Confirmar" at bounding box center [228, 139] width 18 height 11
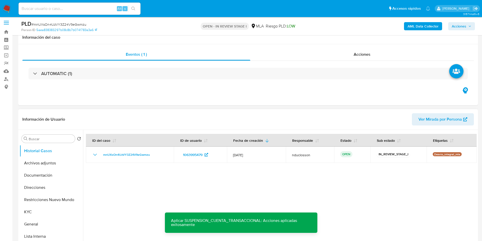
scroll to position [0, 0]
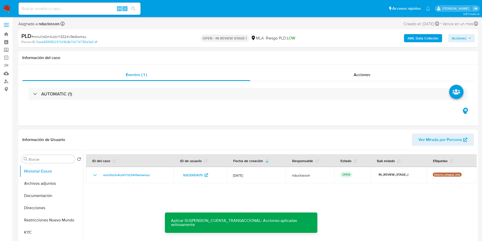
click at [460, 39] on span "Acciones" at bounding box center [459, 38] width 14 height 8
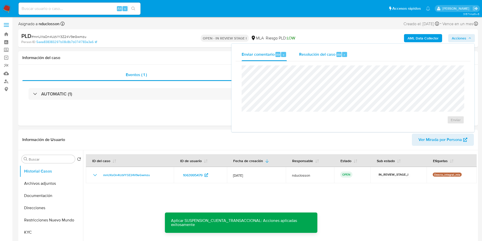
click at [305, 53] on span "Resolución del caso" at bounding box center [317, 54] width 36 height 6
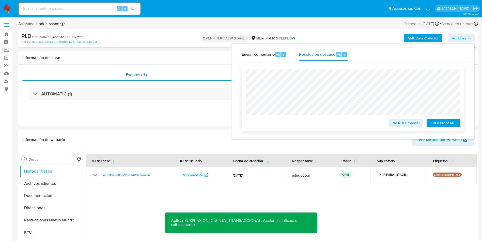
click at [445, 124] on span "ROI Proposal" at bounding box center [443, 122] width 26 height 7
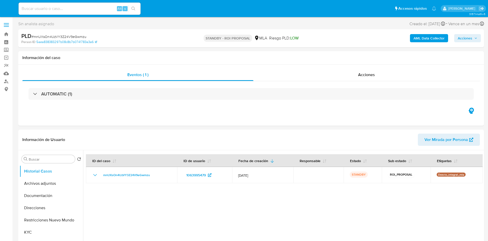
select select "10"
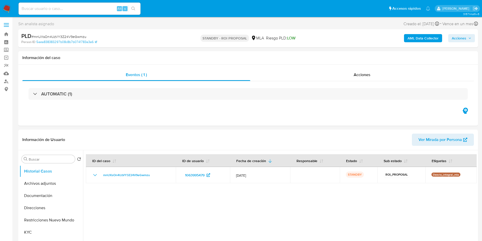
click at [42, 7] on input at bounding box center [80, 8] width 122 height 7
paste input "XytvYLcEfm2gZeMtgfIm3EMI"
type input "XytvYLcEfm2gZeMtgfIm3EMI"
click at [133, 9] on icon "search-icon" at bounding box center [133, 9] width 4 height 4
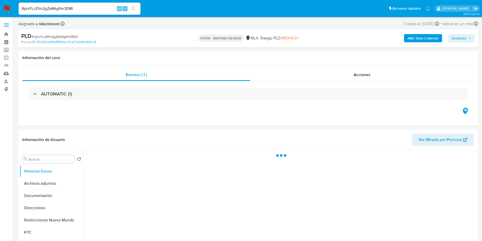
select select "10"
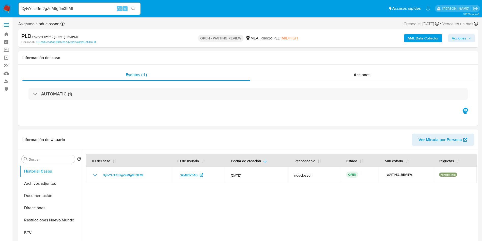
click at [63, 6] on input "XytvYLcEfm2gZeMtgfIm3EMI" at bounding box center [80, 8] width 122 height 7
click at [132, 11] on button "search-icon" at bounding box center [133, 8] width 10 height 7
click at [40, 182] on button "Archivos adjuntos" at bounding box center [49, 183] width 59 height 12
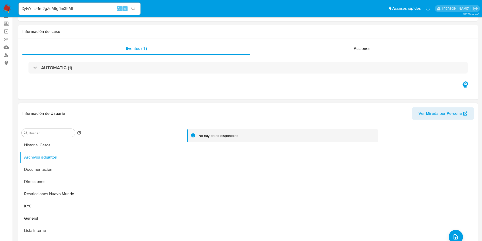
scroll to position [38, 0]
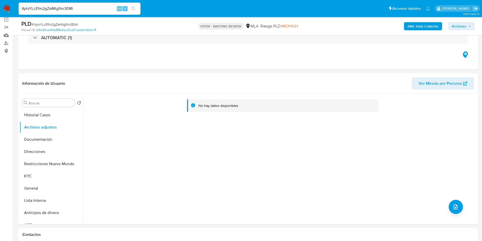
click at [423, 29] on b "AML Data Collector" at bounding box center [423, 26] width 31 height 8
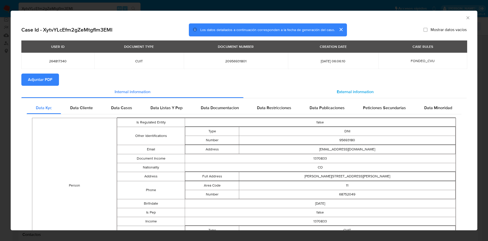
click at [323, 92] on div "External information" at bounding box center [355, 92] width 223 height 12
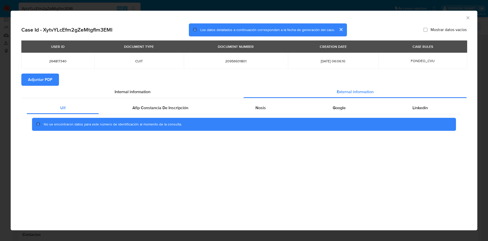
click at [165, 98] on div "Uif Afip Constancia De Inscripción Nosis Google Linkedin No se encontraron dato…" at bounding box center [243, 118] width 445 height 40
click at [160, 103] on div "Afip Constancia De Inscripción" at bounding box center [160, 108] width 123 height 12
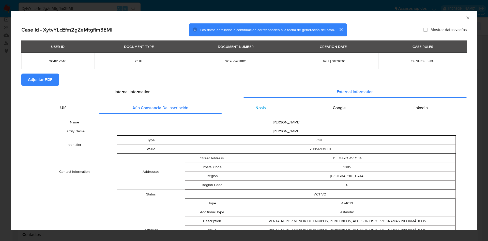
click at [256, 105] on span "Nosis" at bounding box center [261, 108] width 10 height 6
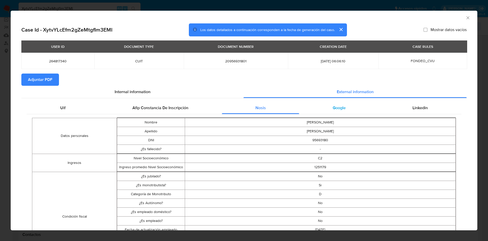
click at [338, 110] on div "Google" at bounding box center [339, 108] width 80 height 12
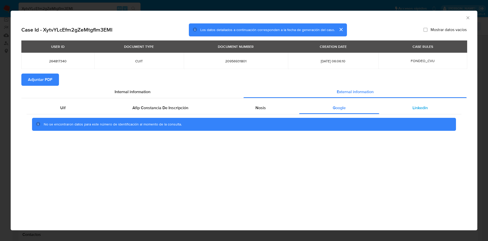
click at [396, 113] on div "Linkedin" at bounding box center [420, 108] width 82 height 12
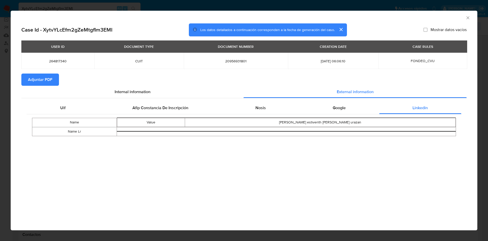
click at [45, 84] on span "Adjuntar PDF" at bounding box center [40, 79] width 24 height 11
drag, startPoint x: 470, startPoint y: 17, endPoint x: 457, endPoint y: 14, distance: 13.4
click at [470, 18] on icon "Cerrar ventana" at bounding box center [468, 17] width 5 height 5
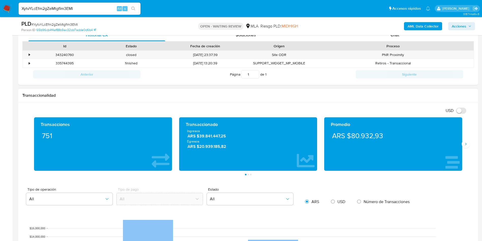
scroll to position [191, 0]
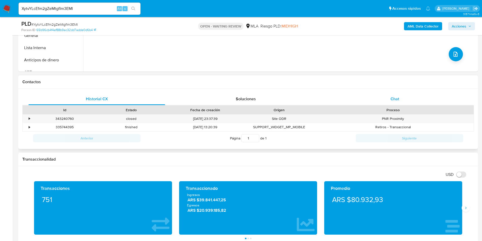
click at [410, 99] on div "Chat" at bounding box center [395, 99] width 137 height 12
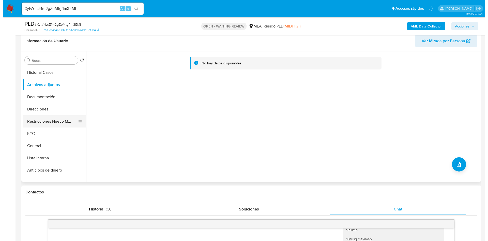
scroll to position [38, 0]
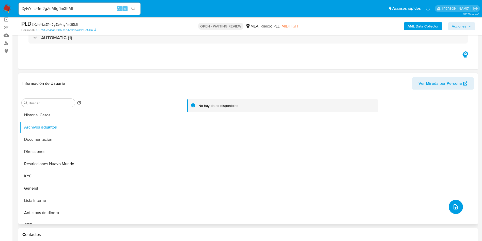
click at [453, 206] on icon "upload-file" at bounding box center [456, 207] width 6 height 6
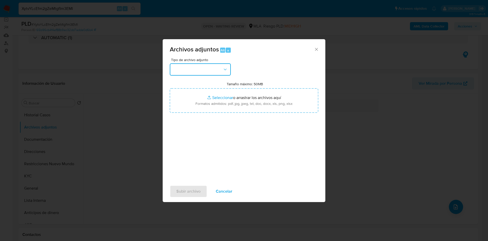
click at [220, 71] on button "button" at bounding box center [200, 69] width 61 height 12
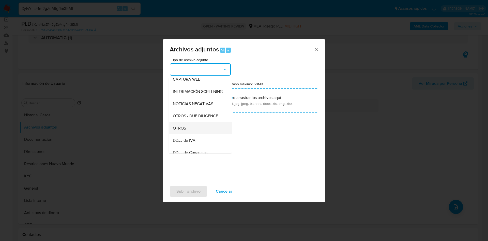
scroll to position [65, 0]
click at [185, 117] on div "OTROS" at bounding box center [199, 116] width 52 height 12
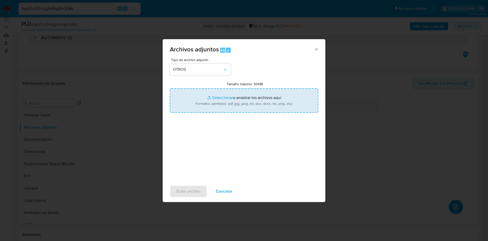
type input "C:\fakepath\264817340_158479b3-305d-4a7a-9816-400ed5f2a8c4.pdf"
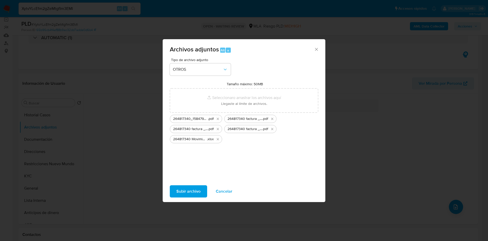
click at [184, 190] on span "Subir archivo" at bounding box center [188, 191] width 24 height 11
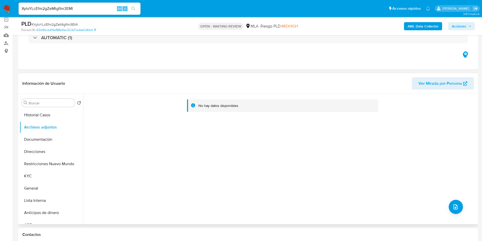
click at [461, 208] on div "No hay datos disponibles" at bounding box center [280, 159] width 394 height 130
click at [461, 208] on button "upload-file" at bounding box center [456, 207] width 14 height 14
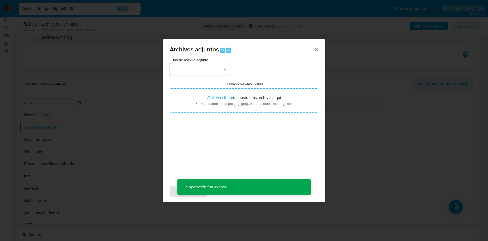
click at [219, 62] on div "Tipo de archivo adjunto" at bounding box center [200, 67] width 61 height 18
click at [217, 68] on button "button" at bounding box center [200, 69] width 61 height 12
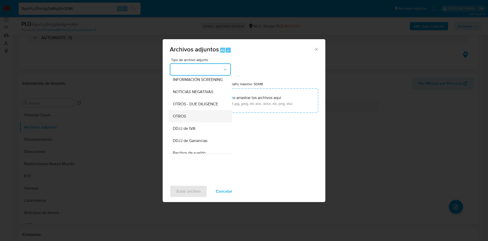
click at [195, 122] on div "OTROS" at bounding box center [199, 116] width 52 height 12
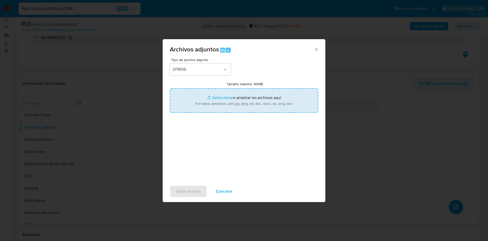
type input "C:\fakepath\Caselog XytvYLcEfm2gZeMtgfIm3EMI.docx"
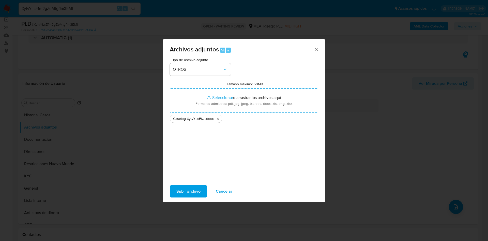
click at [191, 189] on span "Subir archivo" at bounding box center [188, 191] width 24 height 11
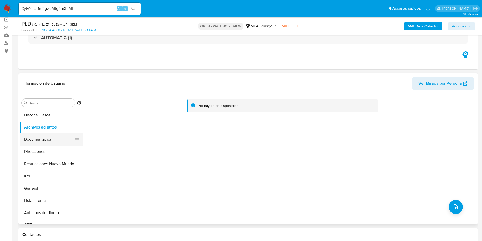
click at [38, 140] on button "Documentación" at bounding box center [49, 139] width 59 height 12
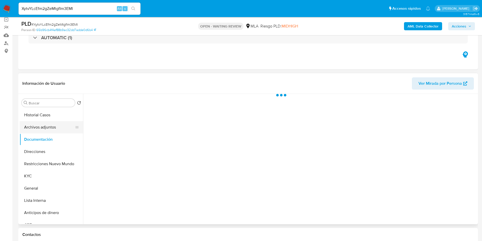
click at [35, 128] on button "Archivos adjuntos" at bounding box center [49, 127] width 59 height 12
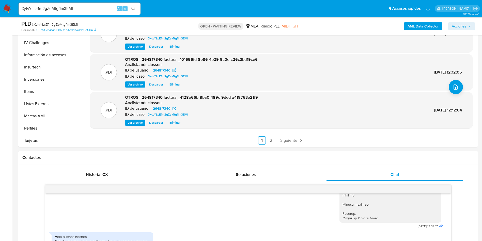
scroll to position [114, 0]
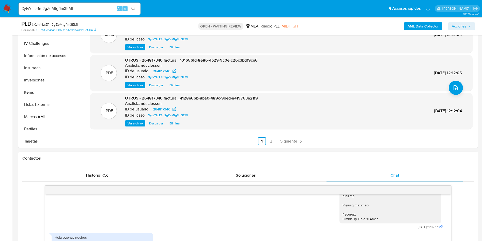
click at [58, 26] on span "# XytvYLcEfm2gZeMtgfIm3EMI" at bounding box center [55, 24] width 46 height 5
copy span "XytvYLcEfm2gZeMtgfIm3EMI"
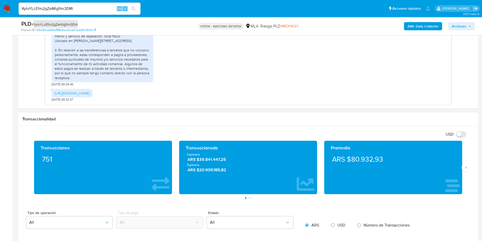
scroll to position [381, 0]
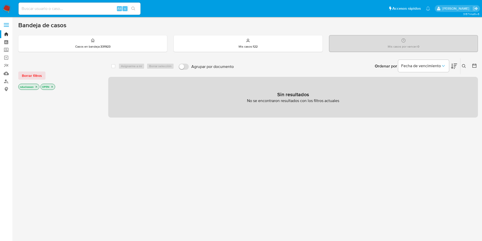
click at [463, 69] on button at bounding box center [465, 66] width 8 height 6
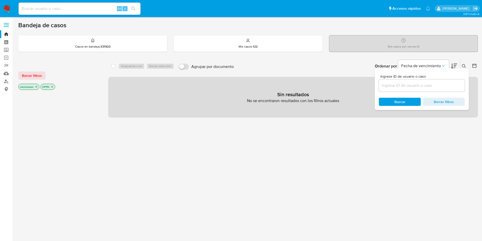
click at [413, 86] on input at bounding box center [422, 85] width 86 height 7
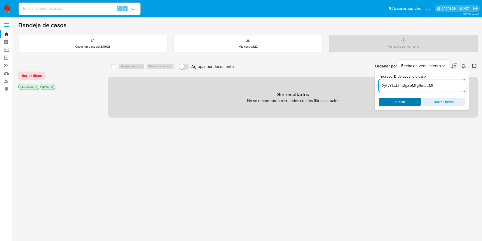
type input "XytvYLcEfm2gZeMtgfIm3EMI"
click at [391, 103] on div "Buscar Borrar filtros" at bounding box center [422, 102] width 86 height 8
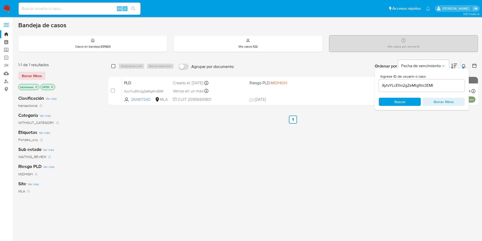
click at [113, 67] on input "checkbox" at bounding box center [113, 66] width 4 height 4
checkbox input "true"
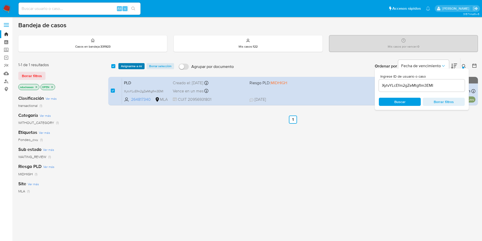
click at [135, 66] on span "Asignarme a mí" at bounding box center [131, 66] width 21 height 5
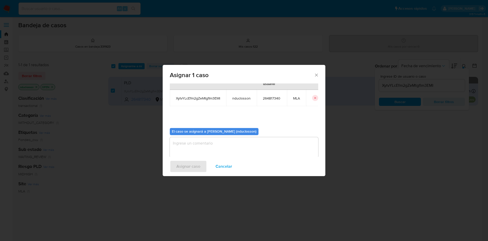
scroll to position [26, 0]
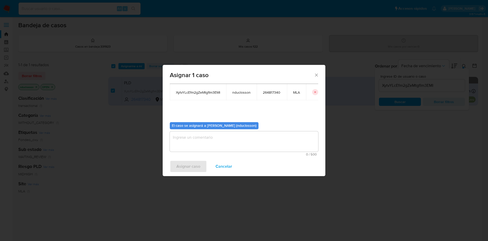
click at [211, 144] on textarea "assign-modal" at bounding box center [244, 141] width 148 height 20
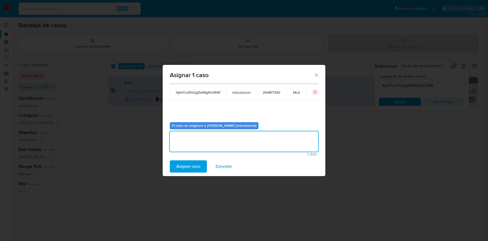
click at [194, 169] on span "Asignar caso" at bounding box center [188, 166] width 24 height 11
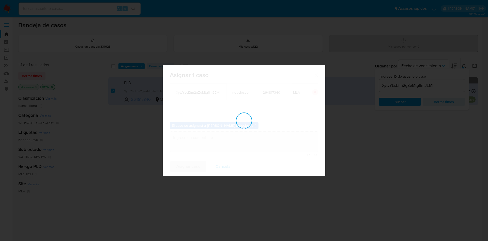
checkbox input "false"
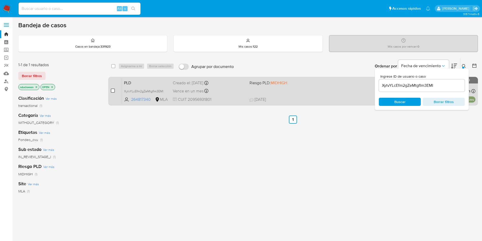
click at [112, 92] on input "checkbox" at bounding box center [113, 90] width 4 height 4
checkbox input "true"
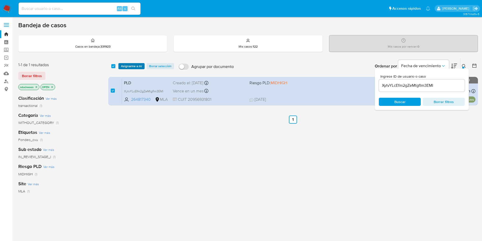
click at [126, 68] on span "Asignarme a mí" at bounding box center [131, 66] width 21 height 5
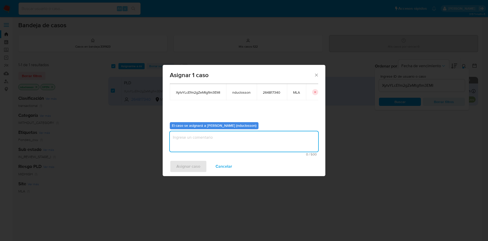
click at [222, 150] on textarea "assign-modal" at bounding box center [244, 141] width 148 height 20
click at [193, 162] on span "Asignar caso" at bounding box center [188, 166] width 24 height 11
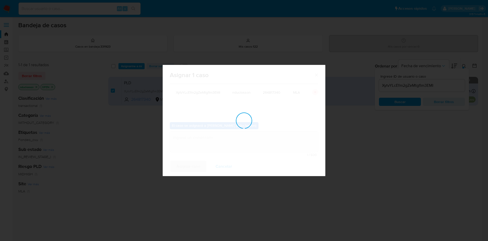
checkbox input "false"
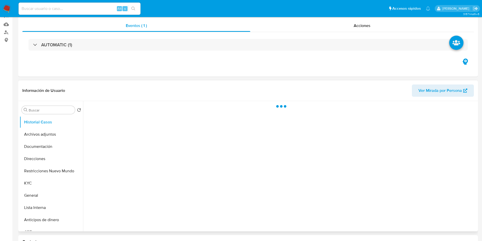
scroll to position [76, 0]
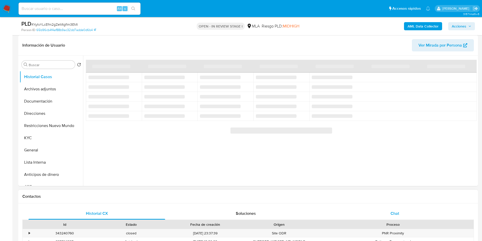
click at [400, 218] on div "Chat" at bounding box center [395, 213] width 137 height 12
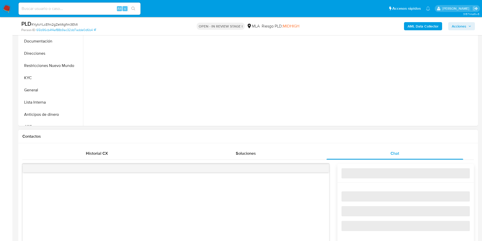
select select "10"
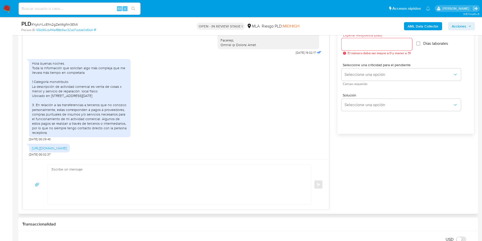
scroll to position [305, 0]
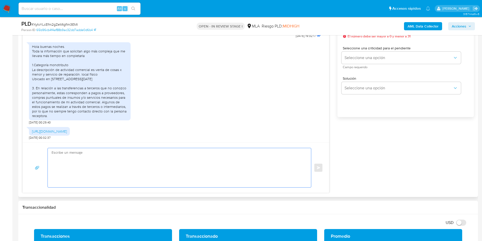
click at [215, 169] on textarea at bounding box center [178, 167] width 253 height 39
paste textarea "Hola, Muchas gracias por la respuesta. Analizamos tu caso y notamos que la info…"
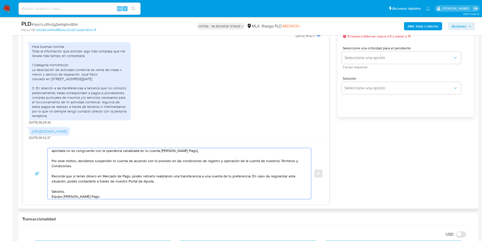
scroll to position [0, 0]
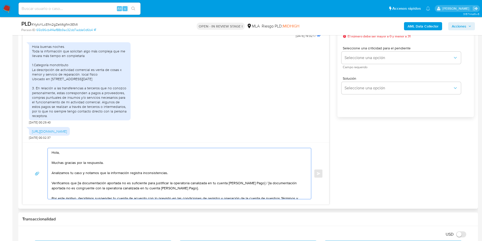
drag, startPoint x: 259, startPoint y: 183, endPoint x: 78, endPoint y: 181, distance: 181.5
click at [78, 181] on textarea "Hola, Muchas gracias por la respuesta. Analizamos tu caso y notamos que la info…" at bounding box center [178, 173] width 253 height 51
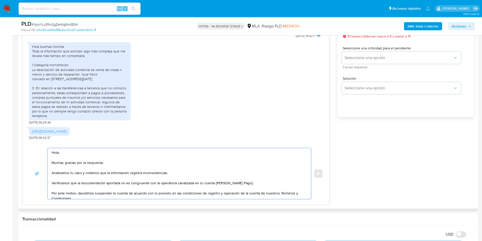
click at [93, 184] on textarea "Hola, Muchas gracias por la respuesta. Analizamos tu caso y notamos que la info…" at bounding box center [178, 173] width 253 height 51
click at [95, 182] on textarea "Hola, Muchas gracias por la respuesta. Analizamos tu caso y notamos que la info…" at bounding box center [178, 173] width 253 height 51
click at [237, 184] on textarea "Hola, Muchas gracias por la respuesta. Analizamos tu caso y notamos que la info…" at bounding box center [178, 173] width 253 height 51
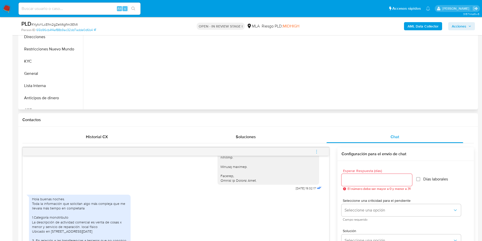
scroll to position [153, 0]
type textarea "Hola, Muchas gracias por la respuesta. Analizamos tu caso y notamos que la info…"
click at [366, 176] on div at bounding box center [377, 180] width 71 height 12
click at [365, 177] on input "Esperar Respuesta (días)" at bounding box center [377, 180] width 71 height 7
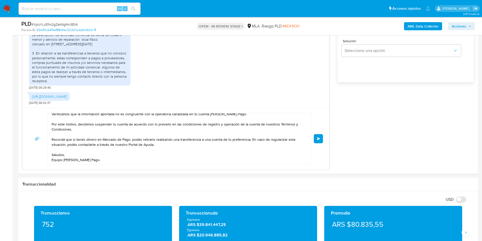
scroll to position [343, 0]
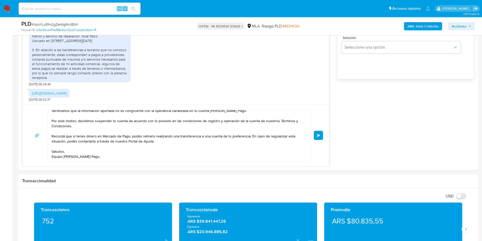
type input "0"
click at [315, 131] on button "Enviar" at bounding box center [318, 135] width 9 height 9
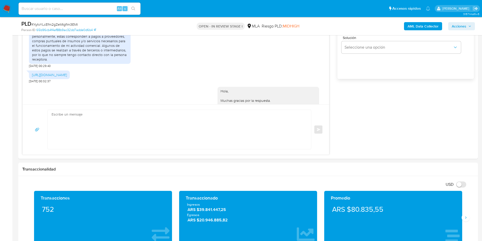
scroll to position [0, 0]
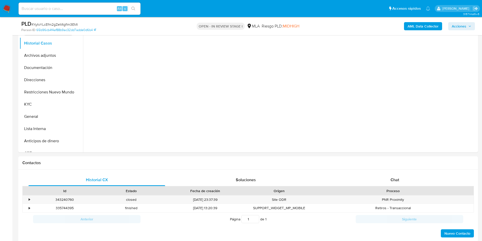
scroll to position [114, 0]
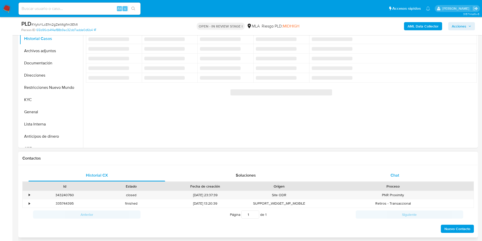
click at [399, 172] on span "Chat" at bounding box center [395, 175] width 9 height 6
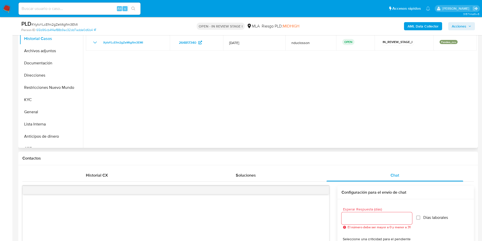
select select "10"
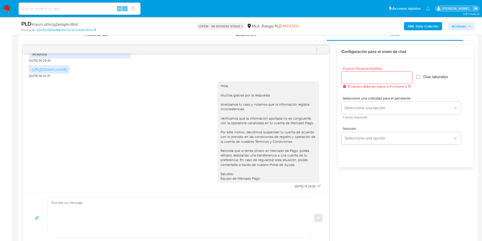
scroll to position [267, 0]
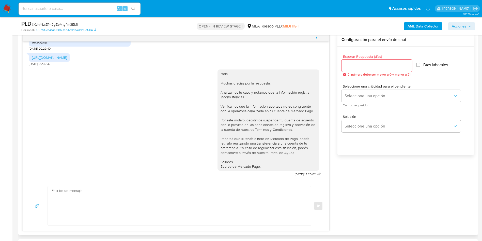
click at [319, 37] on icon "menu-action" at bounding box center [317, 37] width 5 height 5
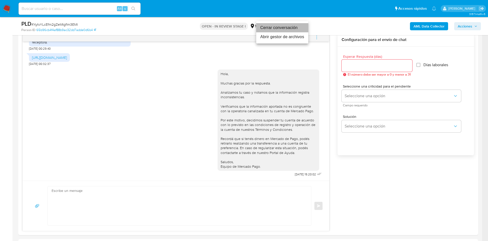
click at [283, 28] on li "Cerrar conversación" at bounding box center [282, 27] width 52 height 9
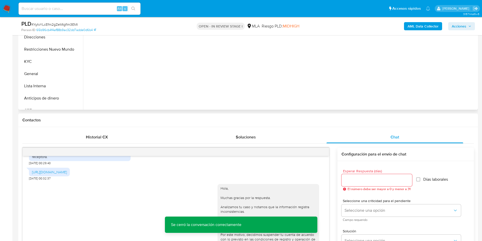
scroll to position [0, 0]
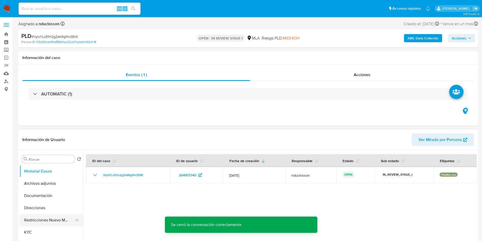
click at [48, 216] on button "Restricciones Nuevo Mundo" at bounding box center [49, 220] width 59 height 12
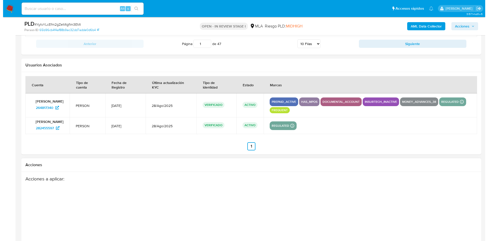
scroll to position [928, 0]
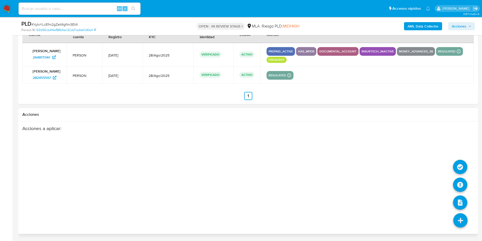
click at [465, 222] on icon at bounding box center [461, 220] width 14 height 14
click at [459, 184] on icon at bounding box center [460, 184] width 14 height 14
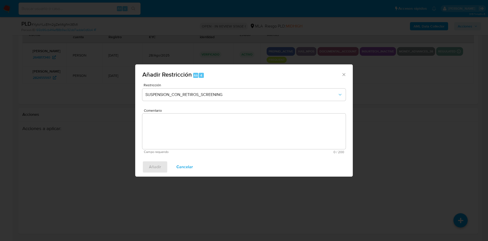
click at [182, 88] on div "Restricción SUSPENSION_CON_RETIROS_SCREENING" at bounding box center [243, 95] width 203 height 24
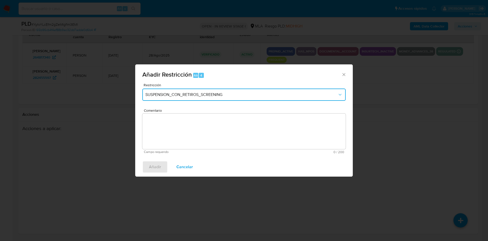
click at [184, 92] on span "SUSPENSION_CON_RETIROS_SCREENING" at bounding box center [241, 94] width 192 height 5
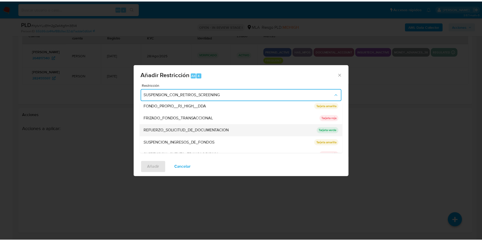
scroll to position [108, 0]
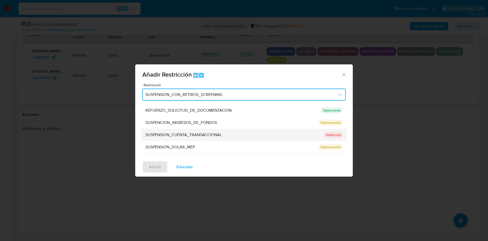
click at [189, 132] on span "SUSPENSION_CUENTA_TRANSACCIONAL" at bounding box center [183, 134] width 77 height 5
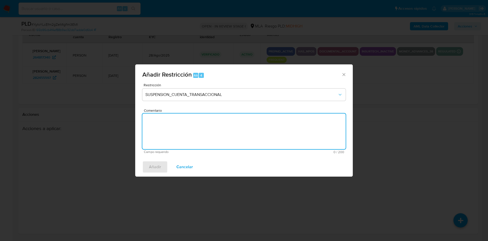
click at [186, 122] on textarea "Comentario" at bounding box center [243, 131] width 203 height 36
type textarea "AML"
click at [158, 167] on span "Añadir" at bounding box center [155, 166] width 12 height 11
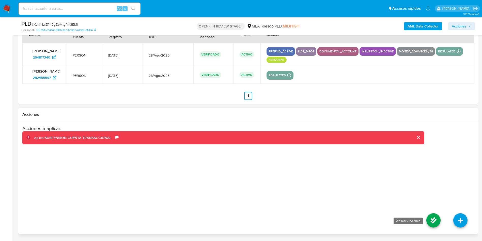
click at [434, 226] on icon at bounding box center [434, 220] width 14 height 14
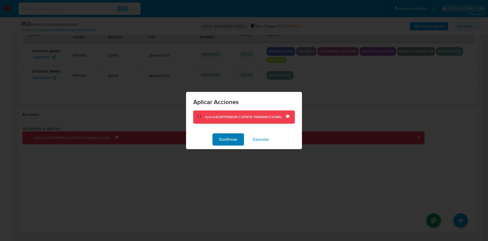
click at [224, 138] on span "Confirmar" at bounding box center [228, 139] width 18 height 11
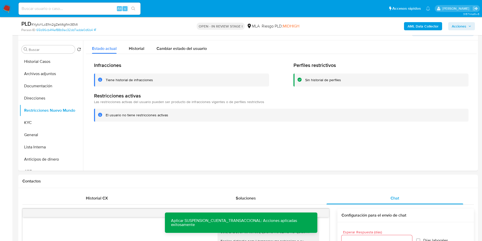
scroll to position [89, 0]
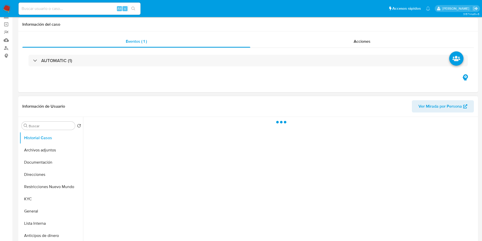
scroll to position [76, 0]
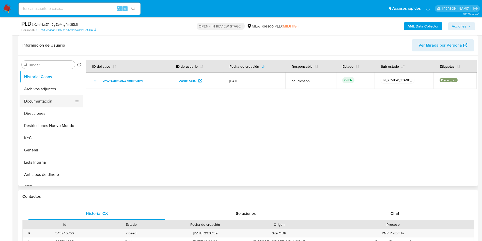
select select "10"
click at [47, 121] on button "Restricciones Nuevo Mundo" at bounding box center [49, 125] width 59 height 12
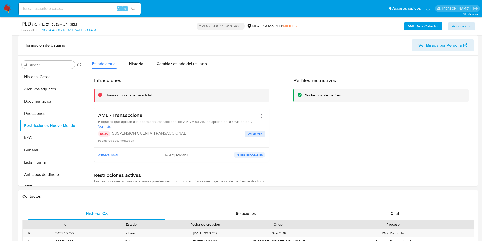
drag, startPoint x: 476, startPoint y: 25, endPoint x: 463, endPoint y: 22, distance: 13.0
click at [472, 24] on div "PLD # XytvYLcEfm2gZeMtgfIm3EMI Person ID 65b96cb4f4af88b9ac32dd7adde0d6b4 OPEN …" at bounding box center [248, 26] width 460 height 18
click at [463, 22] on span "Acciones" at bounding box center [459, 26] width 14 height 8
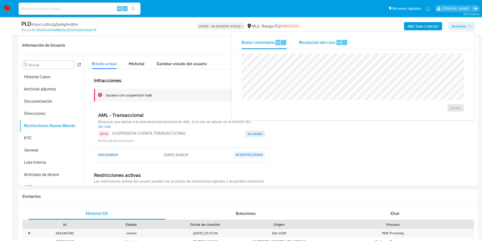
click at [311, 46] on div "Resolución del caso Alt r" at bounding box center [323, 42] width 49 height 13
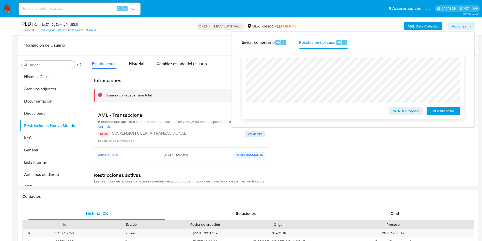
click at [444, 112] on span "ROI Proposal" at bounding box center [443, 110] width 26 height 7
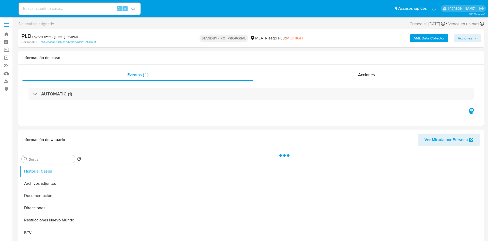
select select "10"
